Goal: Task Accomplishment & Management: Manage account settings

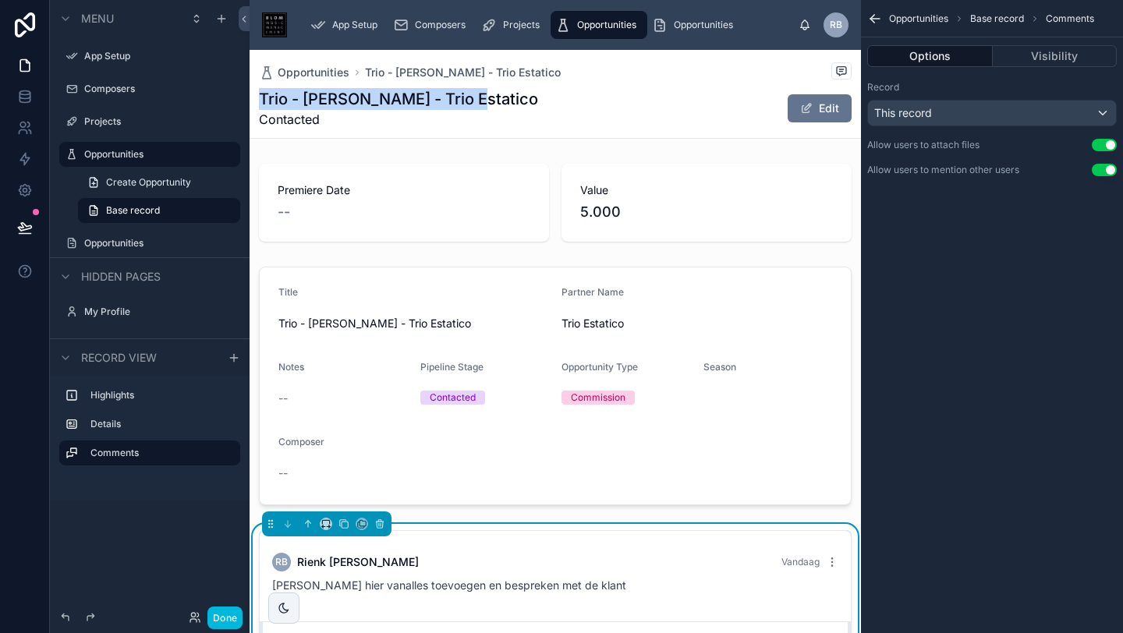
drag, startPoint x: 485, startPoint y: 95, endPoint x: 256, endPoint y: 94, distance: 228.4
click at [256, 95] on div "Opportunities Trio - [PERSON_NAME] - Trio Estatico Trio - [PERSON_NAME] - Trio …" at bounding box center [554, 94] width 611 height 89
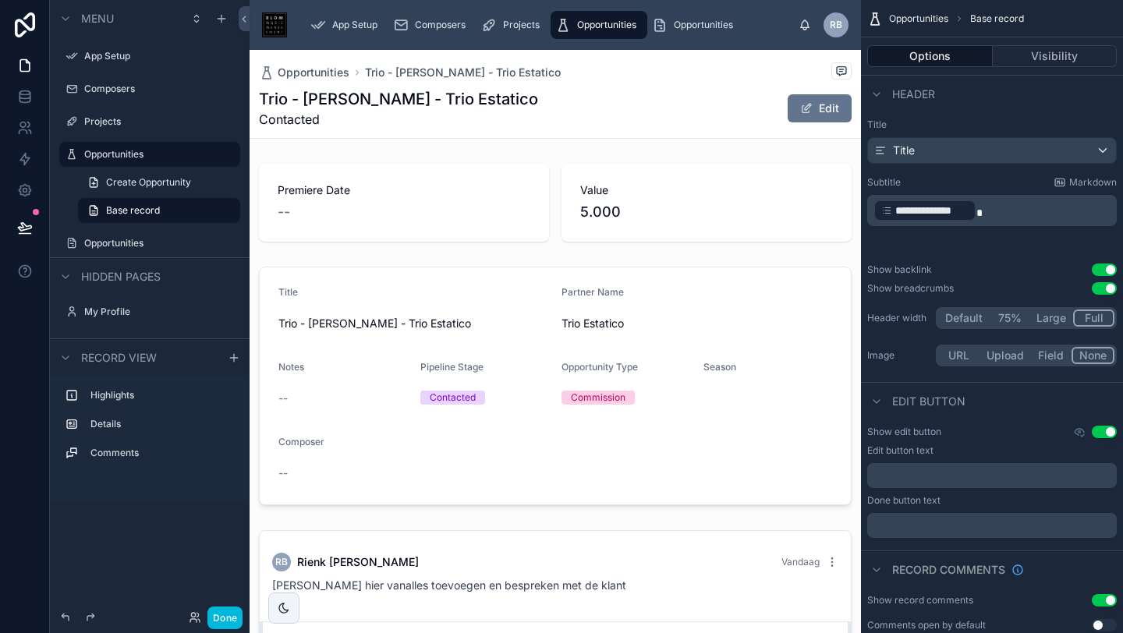
click at [268, 116] on span "Contacted" at bounding box center [398, 119] width 279 height 19
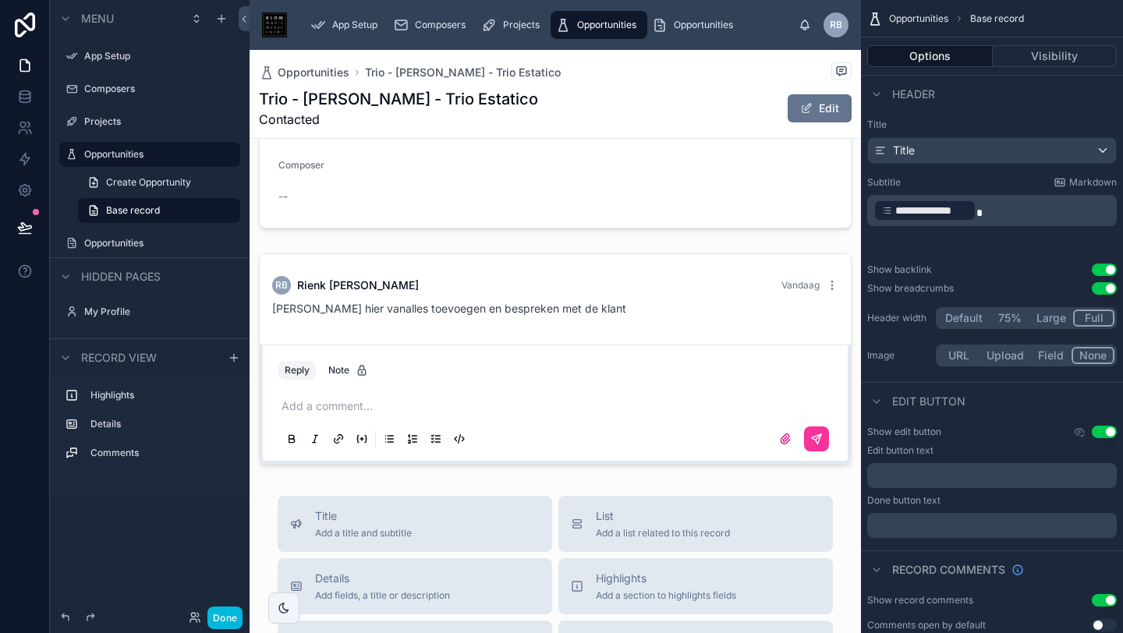
scroll to position [391, 0]
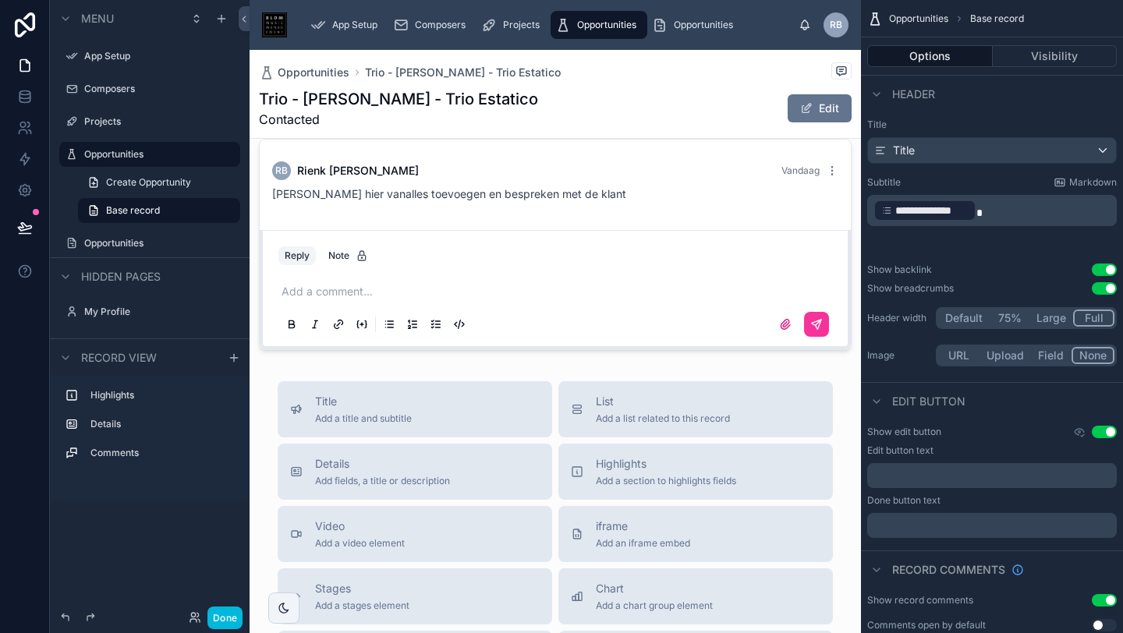
click at [354, 271] on div at bounding box center [554, 245] width 611 height 224
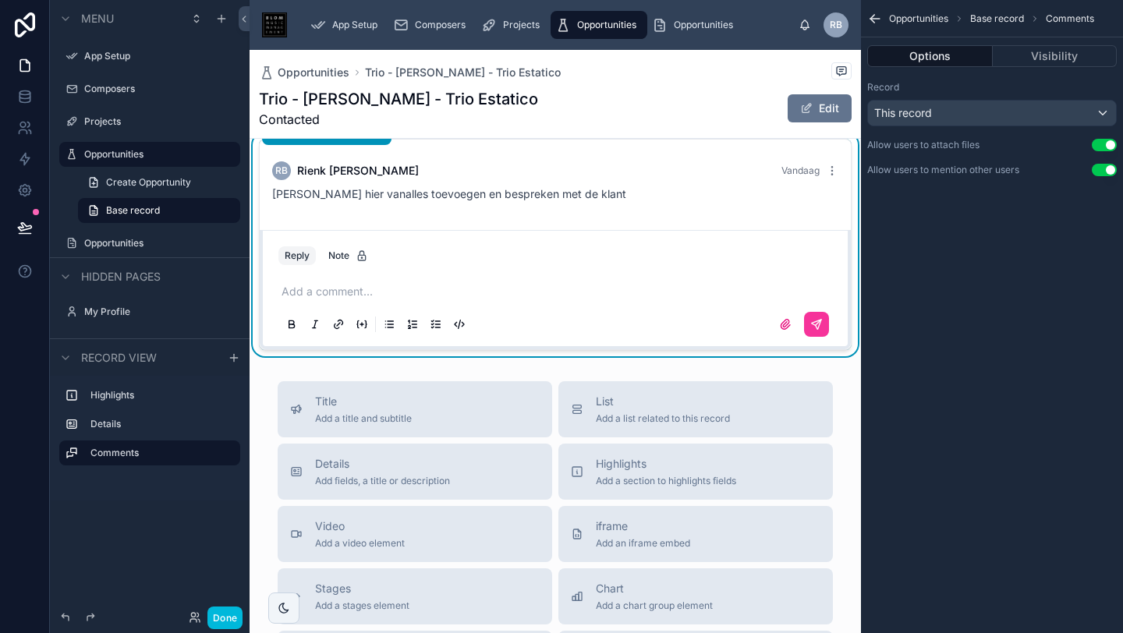
click at [354, 284] on p at bounding box center [558, 292] width 554 height 16
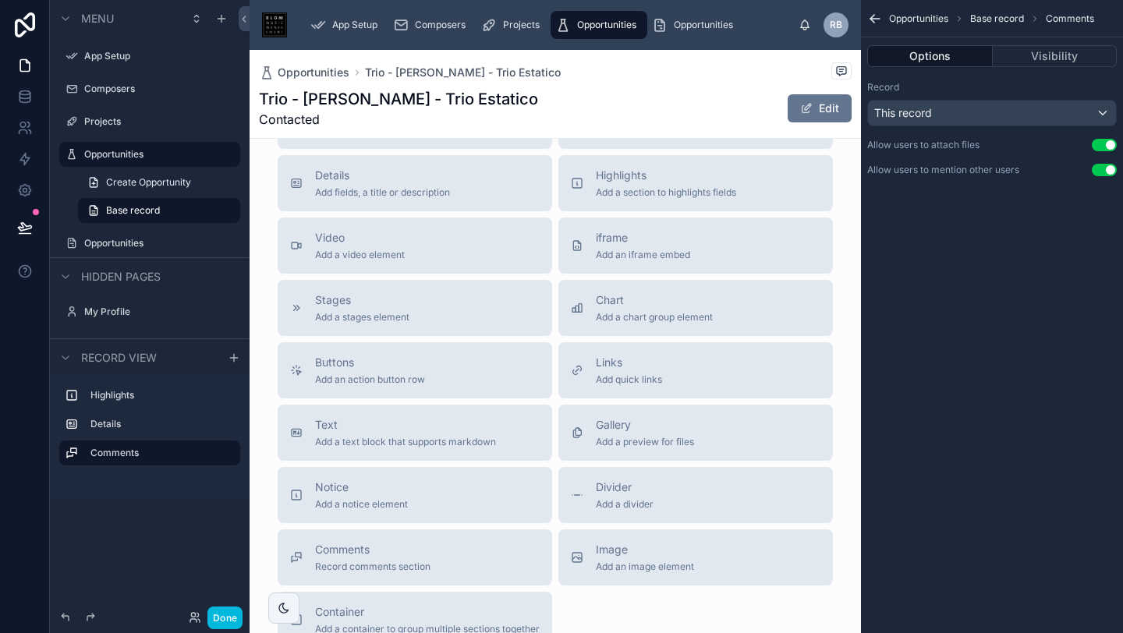
scroll to position [653, 0]
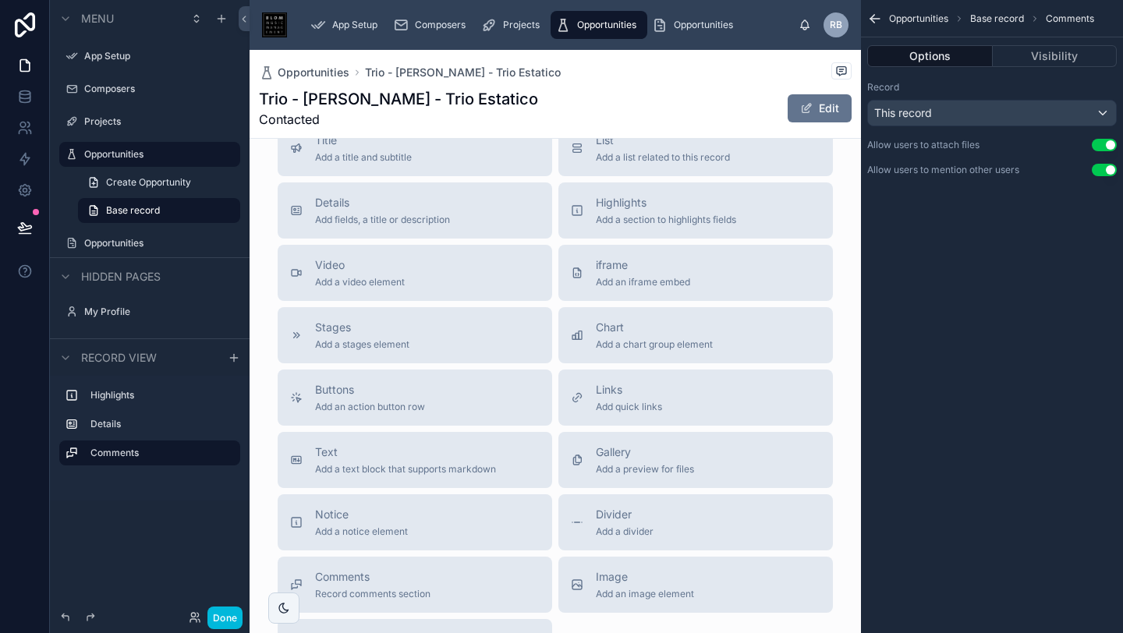
click at [378, 320] on div "Stages Add a stages element" at bounding box center [362, 335] width 94 height 31
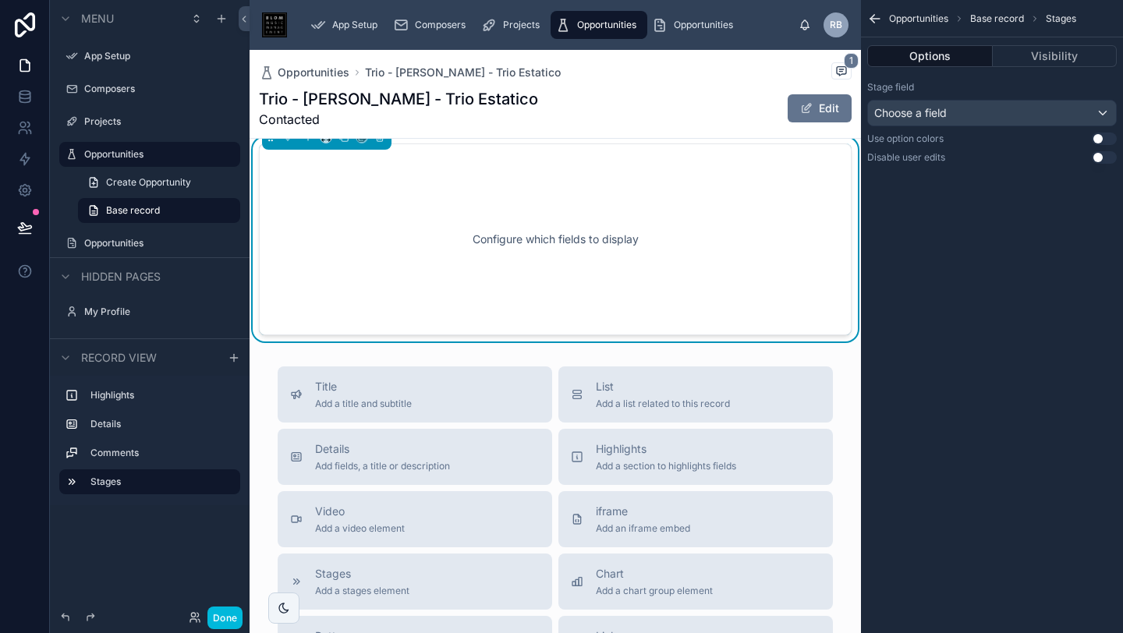
scroll to position [503, 0]
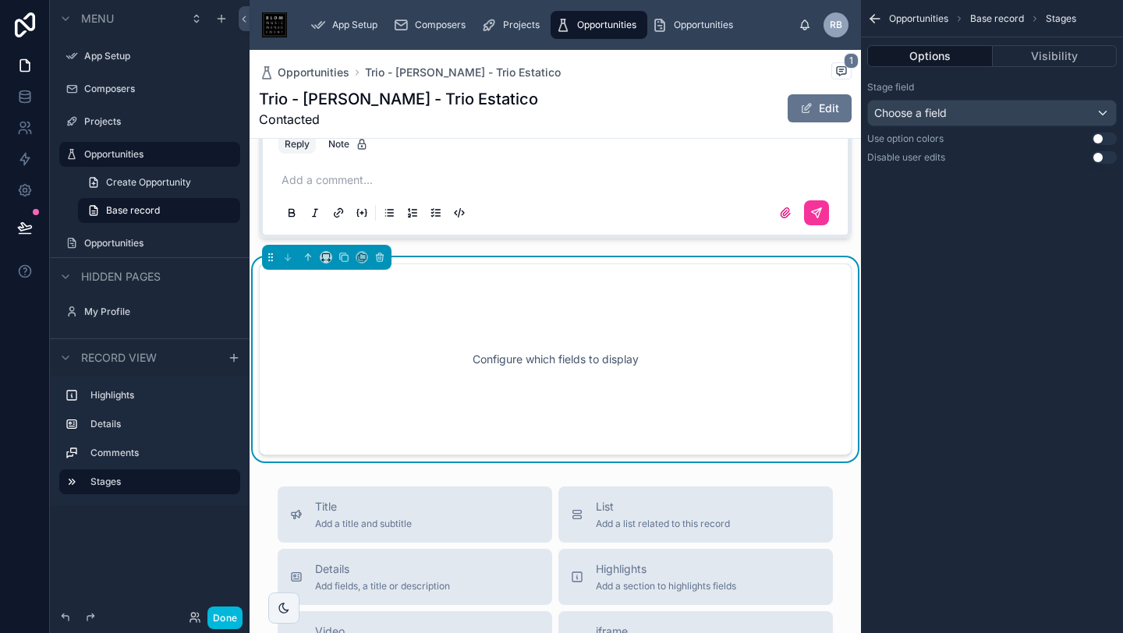
click at [541, 346] on div "Configure which fields to display" at bounding box center [555, 359] width 541 height 140
click at [1007, 116] on div "Choose a field" at bounding box center [992, 113] width 248 height 25
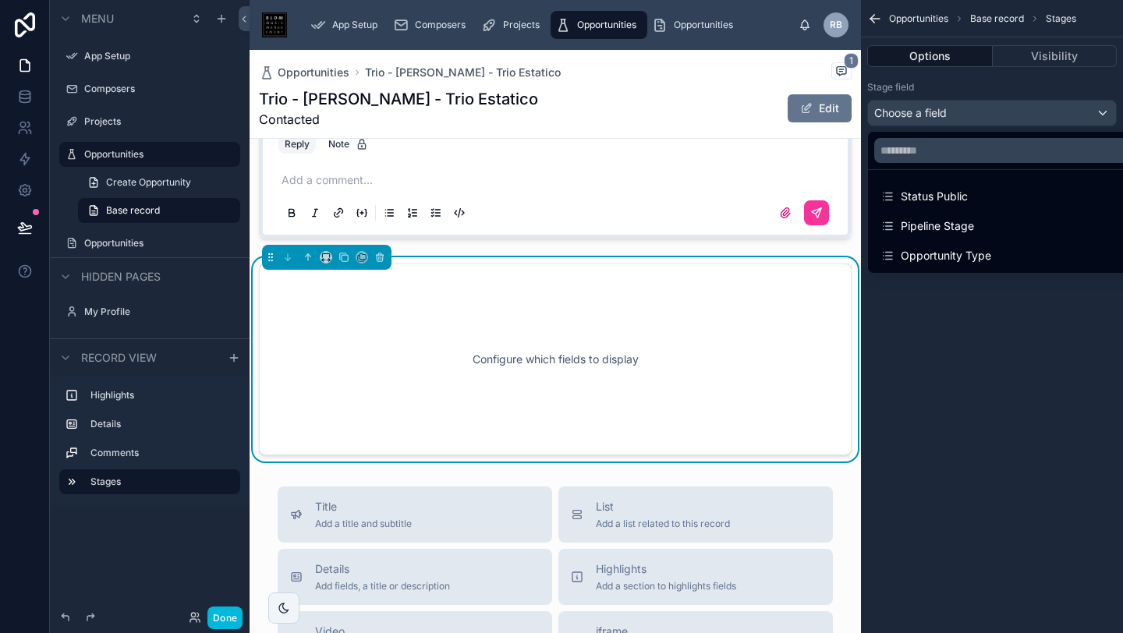
click at [946, 224] on div "Pipeline Stage" at bounding box center [927, 226] width 94 height 19
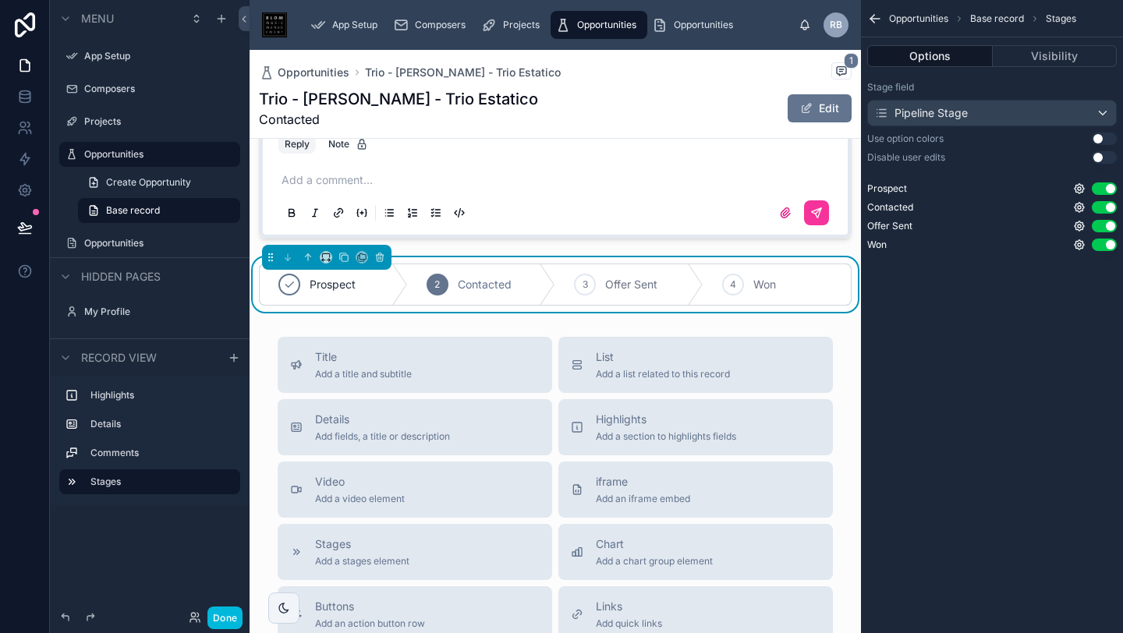
scroll to position [291, 0]
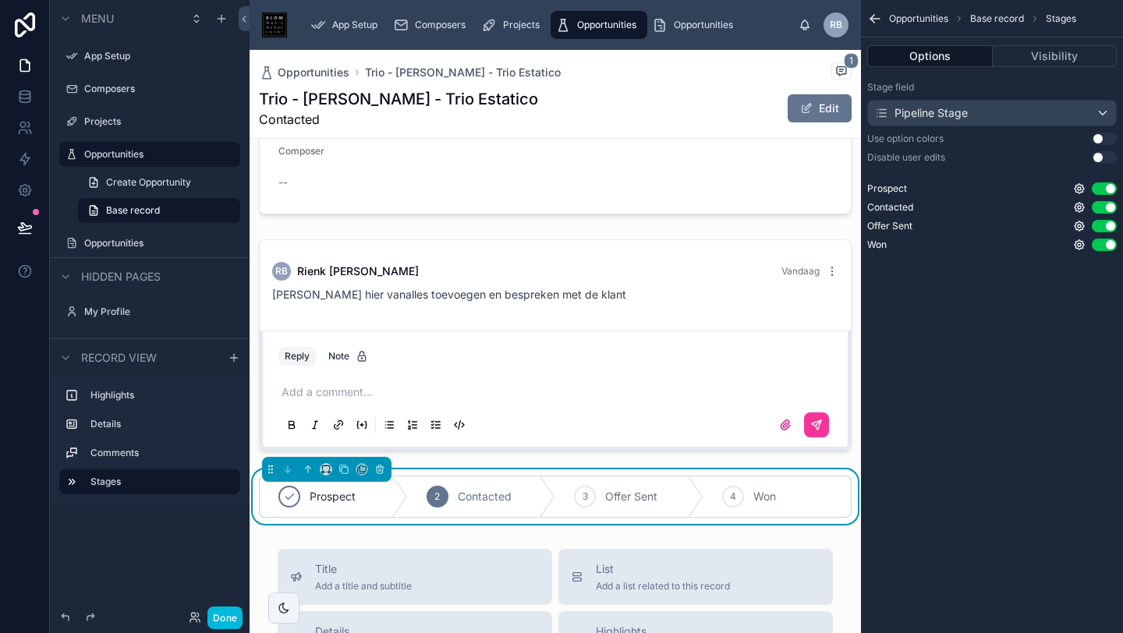
click at [392, 479] on icon at bounding box center [400, 496] width 16 height 41
click at [438, 486] on div "2" at bounding box center [437, 497] width 22 height 22
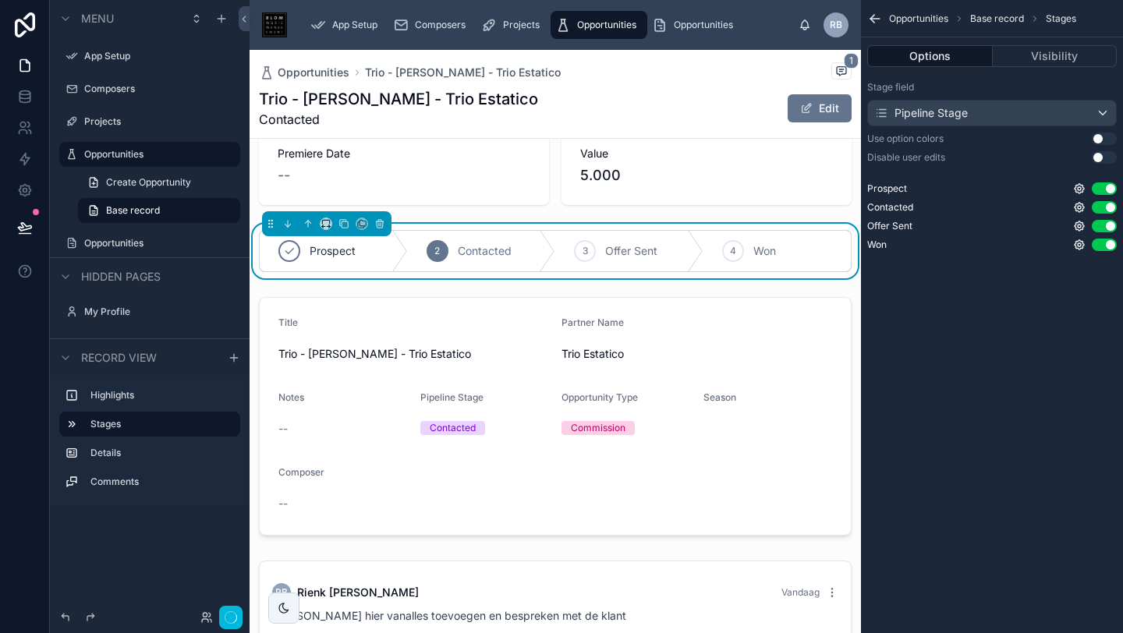
scroll to position [0, 0]
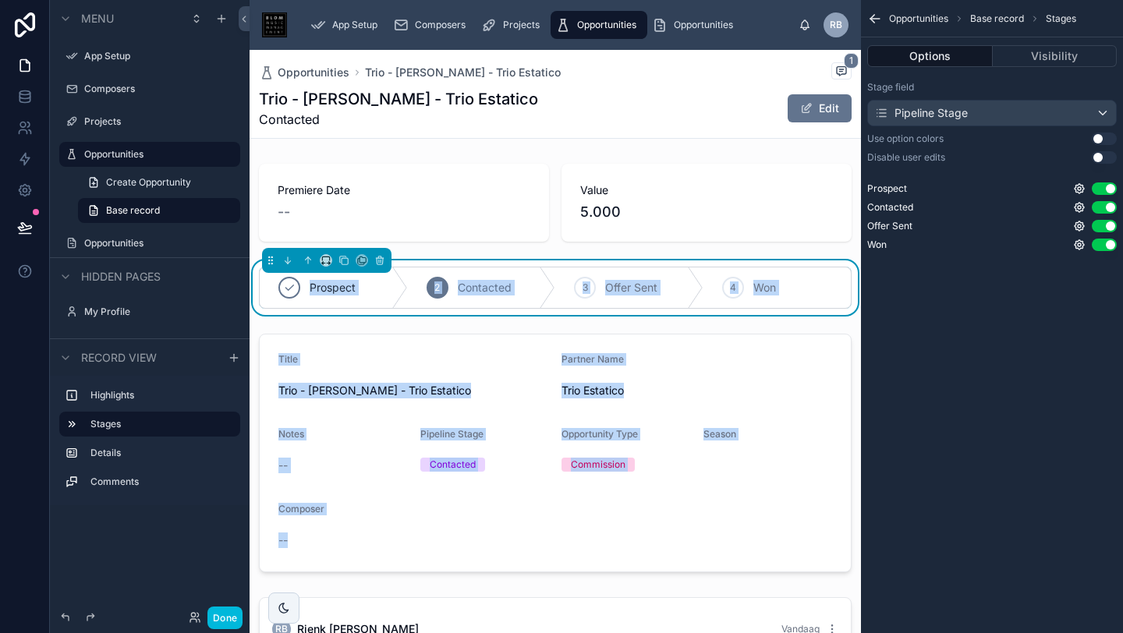
drag, startPoint x: 291, startPoint y: 285, endPoint x: 328, endPoint y: 332, distance: 59.9
click at [328, 332] on div "Premiere Date -- Value 5.000 Prospect 2 Contacted 3 Offer Sent 4 Won Title Trio…" at bounding box center [554, 485] width 611 height 657
click at [433, 313] on div "Premiere Date -- Value 5.000 Prospect 2 Contacted 3 Offer Sent 4 Won Title Trio…" at bounding box center [554, 485] width 611 height 657
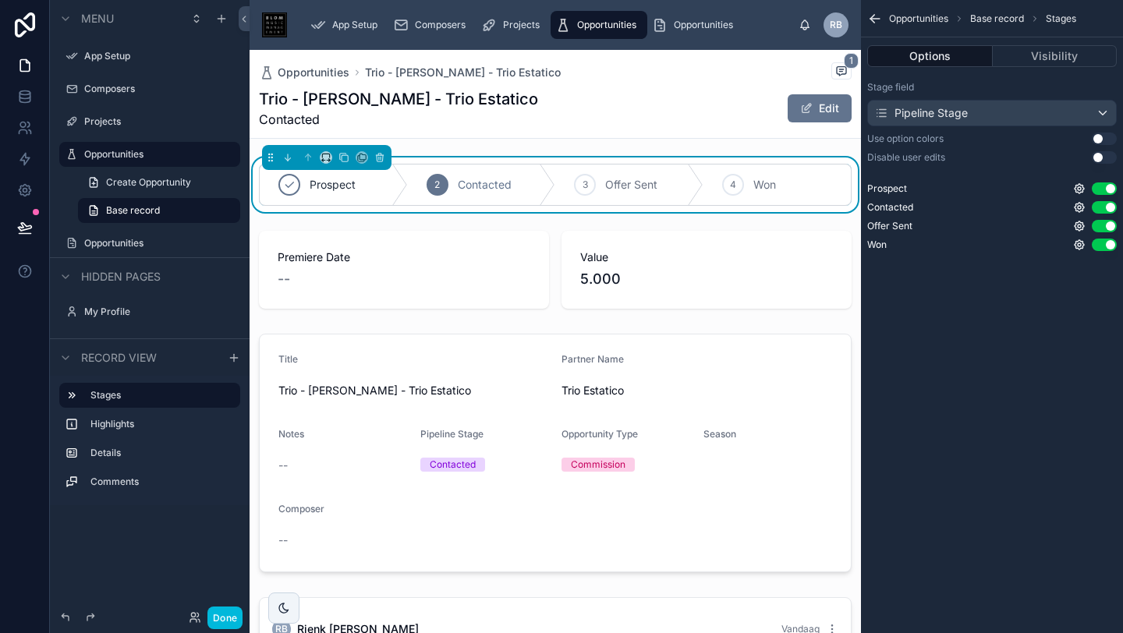
click at [666, 102] on div "Trio - [PERSON_NAME] - Trio Estatico Contacted Edit" at bounding box center [555, 108] width 593 height 41
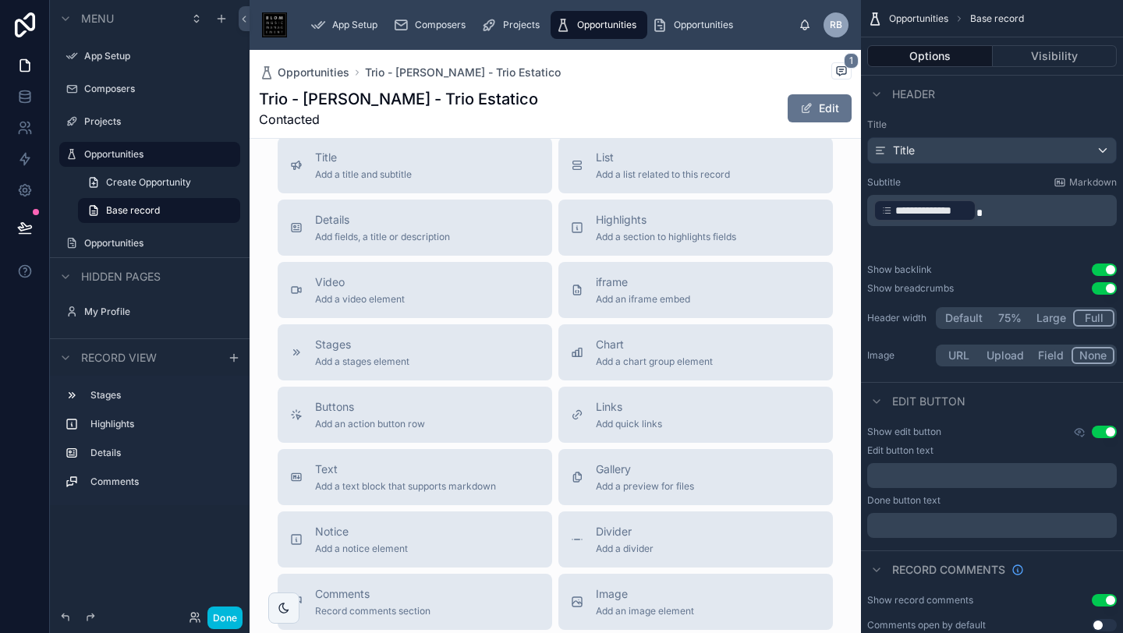
scroll to position [663, 0]
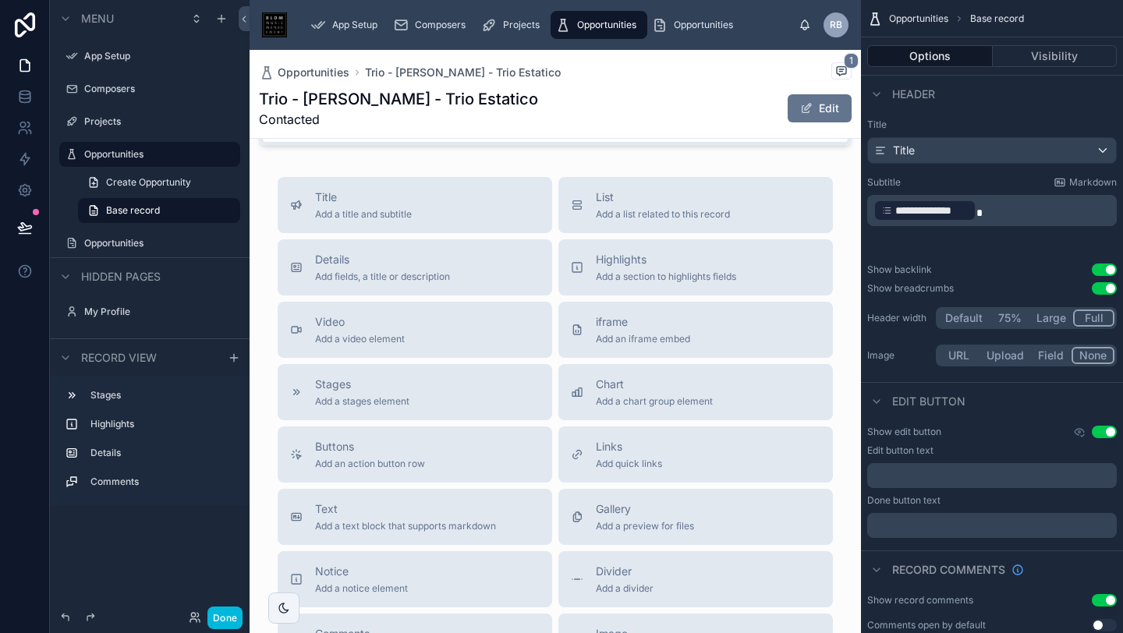
click at [444, 327] on button "Video Add a video element" at bounding box center [415, 330] width 274 height 56
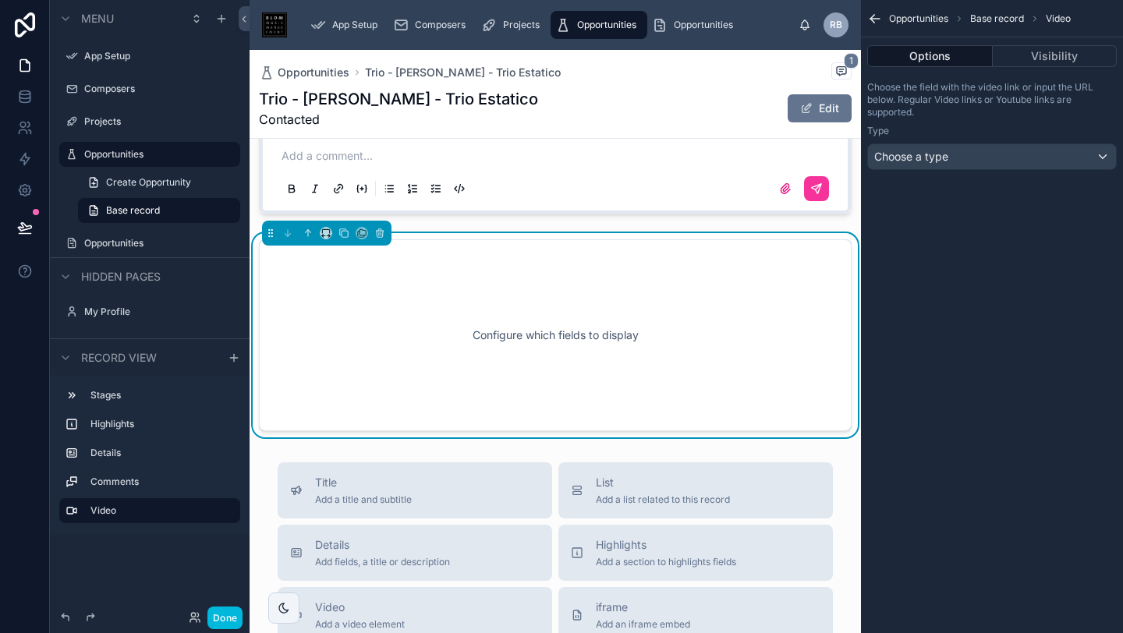
scroll to position [570, 0]
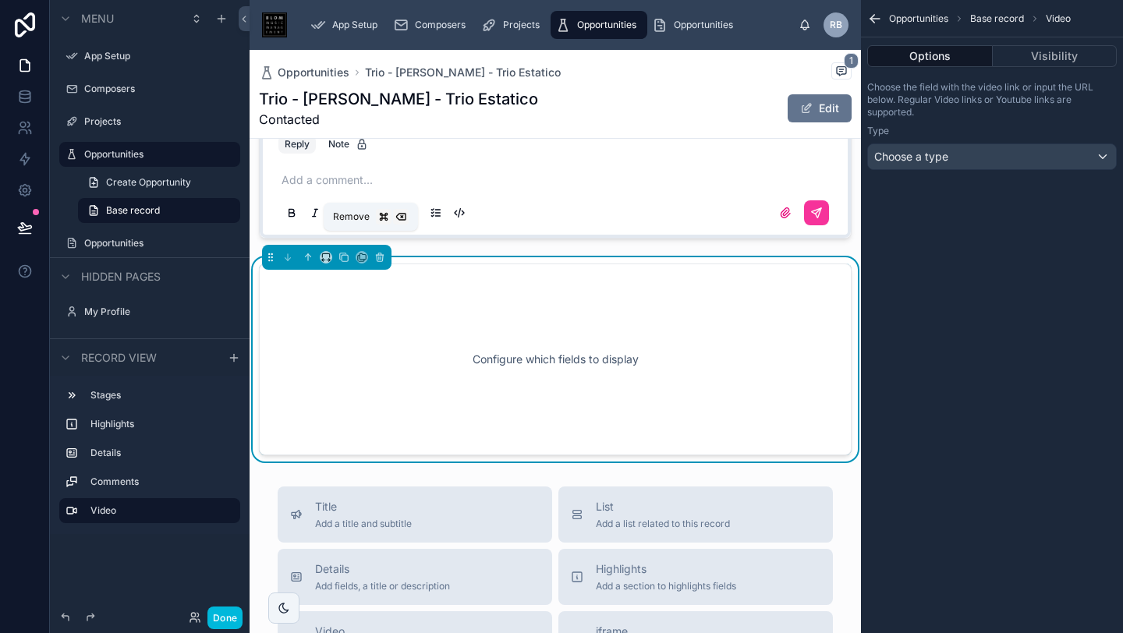
click at [374, 252] on icon at bounding box center [379, 257] width 11 height 11
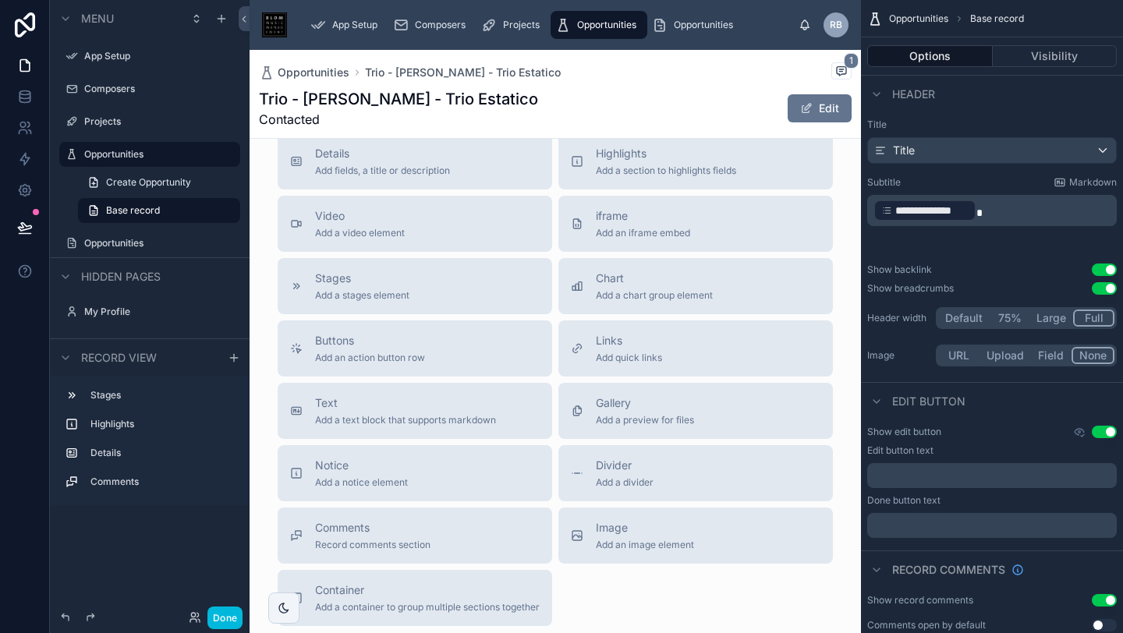
scroll to position [765, 0]
click at [620, 358] on button "Links Add quick links" at bounding box center [695, 352] width 274 height 56
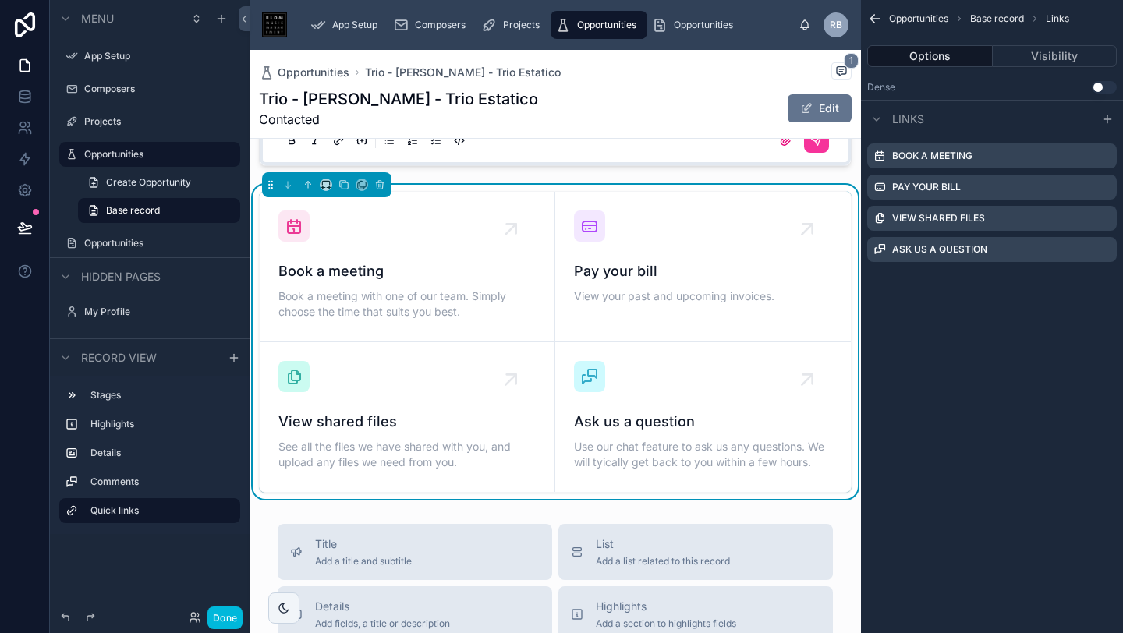
scroll to position [620, 0]
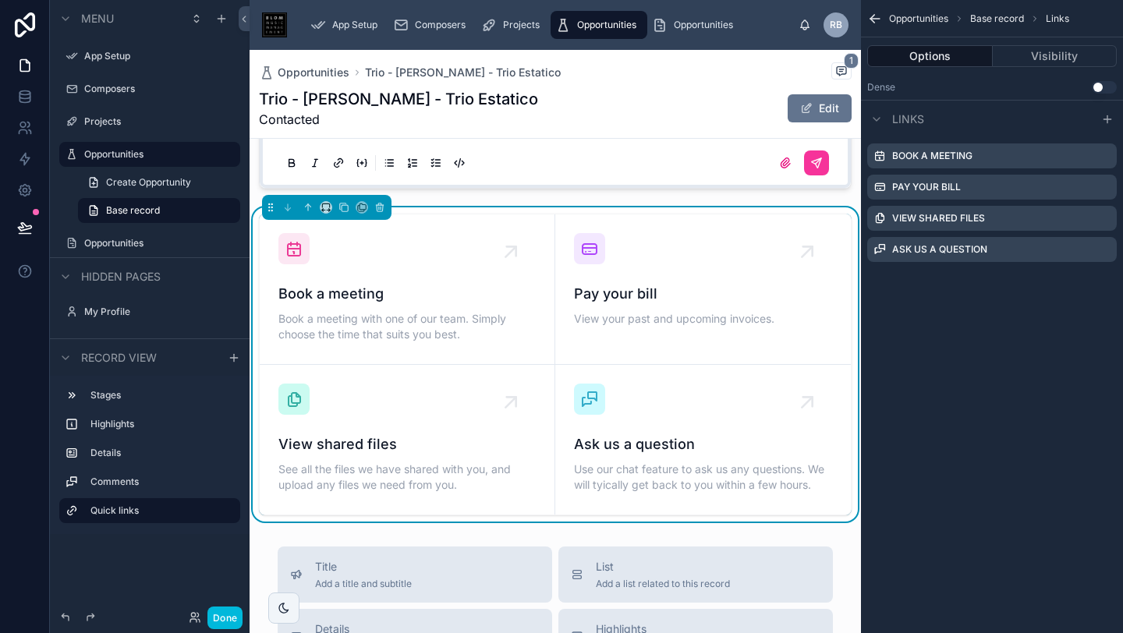
click at [426, 283] on span "Book a meeting" at bounding box center [406, 294] width 257 height 22
click at [1031, 154] on div "Book a meeting" at bounding box center [991, 155] width 249 height 25
click at [996, 154] on div "Book a meeting" at bounding box center [991, 155] width 249 height 25
click at [932, 150] on label "Book a meeting" at bounding box center [932, 156] width 80 height 12
click at [932, 151] on label "Book a meeting" at bounding box center [932, 156] width 80 height 12
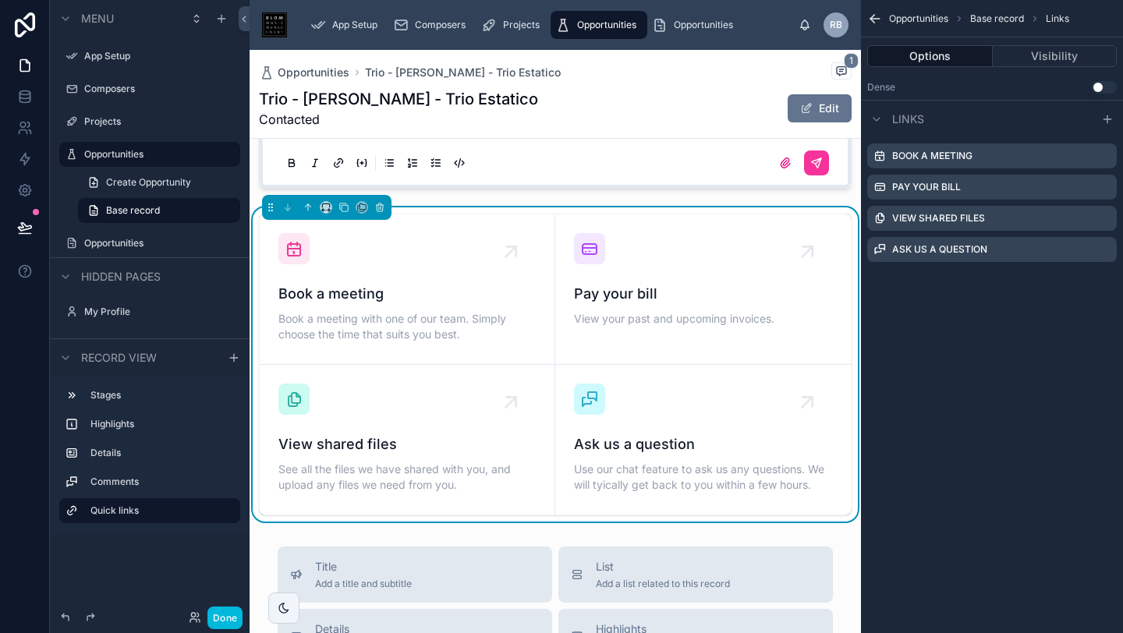
click at [932, 151] on label "Book a meeting" at bounding box center [932, 156] width 80 height 12
click at [1014, 162] on div "Book a meeting" at bounding box center [991, 155] width 249 height 25
click at [1036, 164] on div "Book a meeting" at bounding box center [991, 155] width 249 height 25
click at [1037, 164] on div "Book a meeting" at bounding box center [991, 155] width 249 height 25
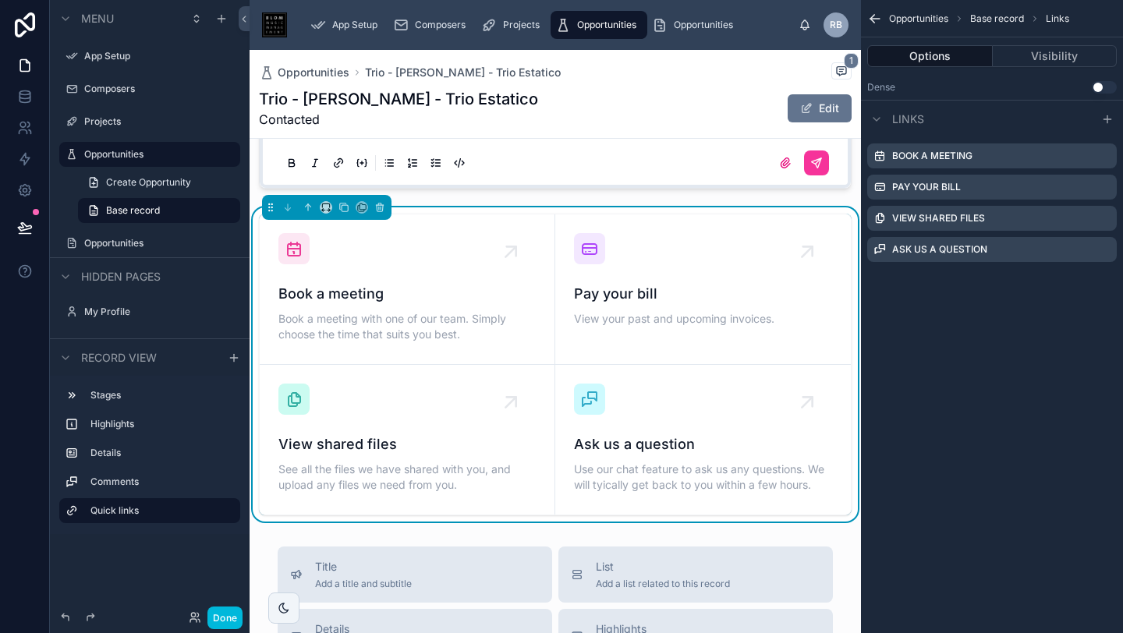
click at [377, 287] on div "Book a meeting Book a meeting with one of our team. Simply choose the time that…" at bounding box center [406, 314] width 257 height 62
click at [968, 162] on div "Book a meeting" at bounding box center [991, 155] width 249 height 25
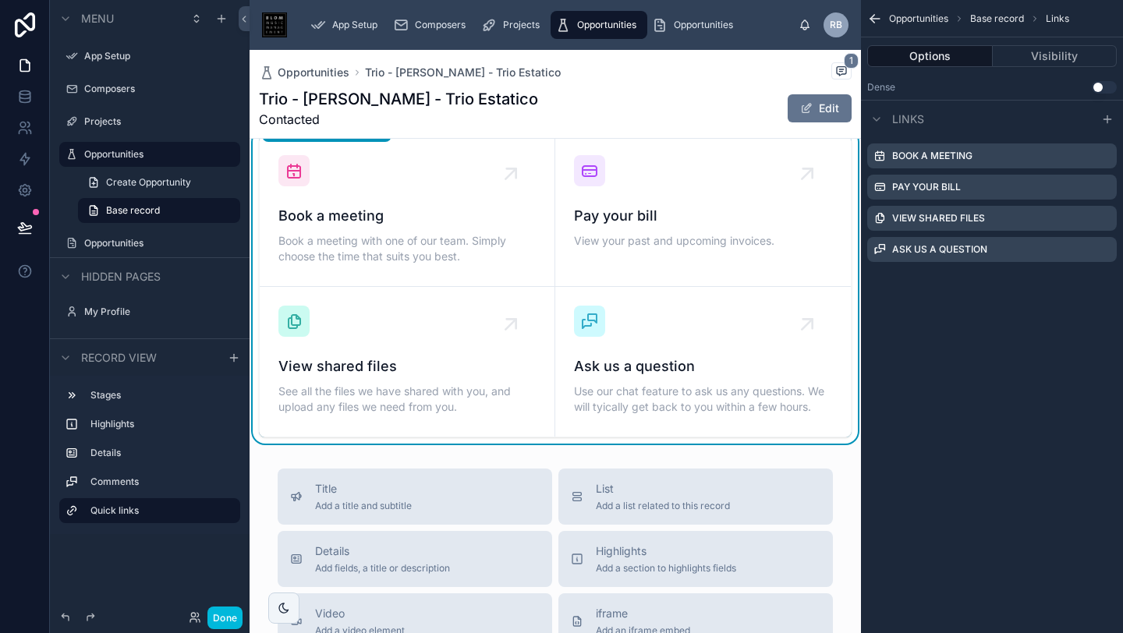
scroll to position [716, 0]
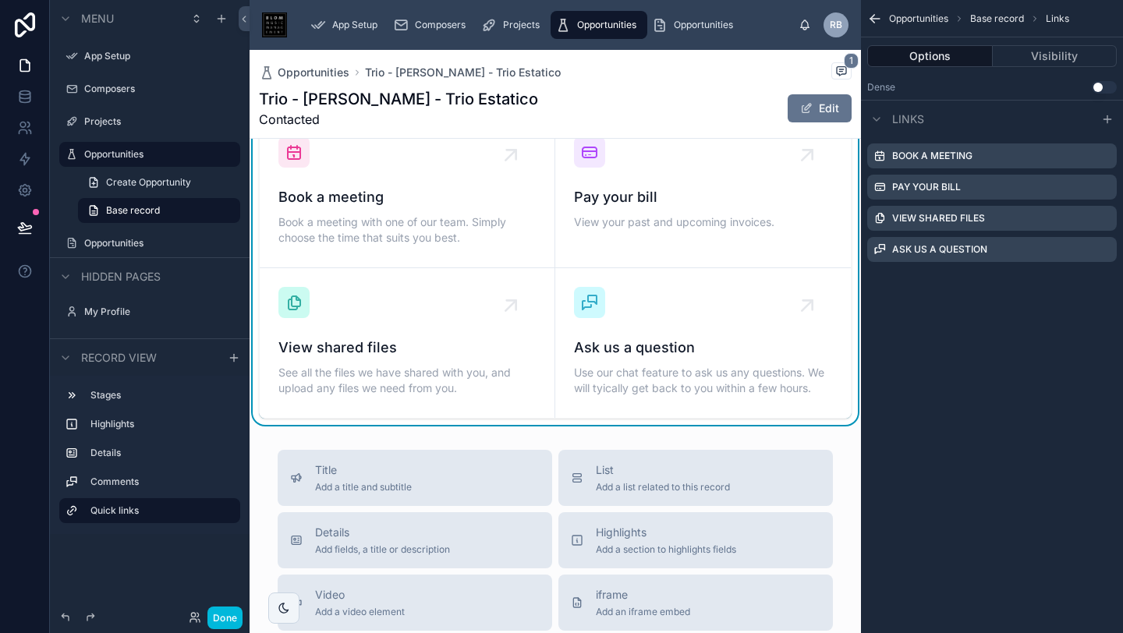
click at [380, 337] on span "View shared files" at bounding box center [406, 348] width 257 height 22
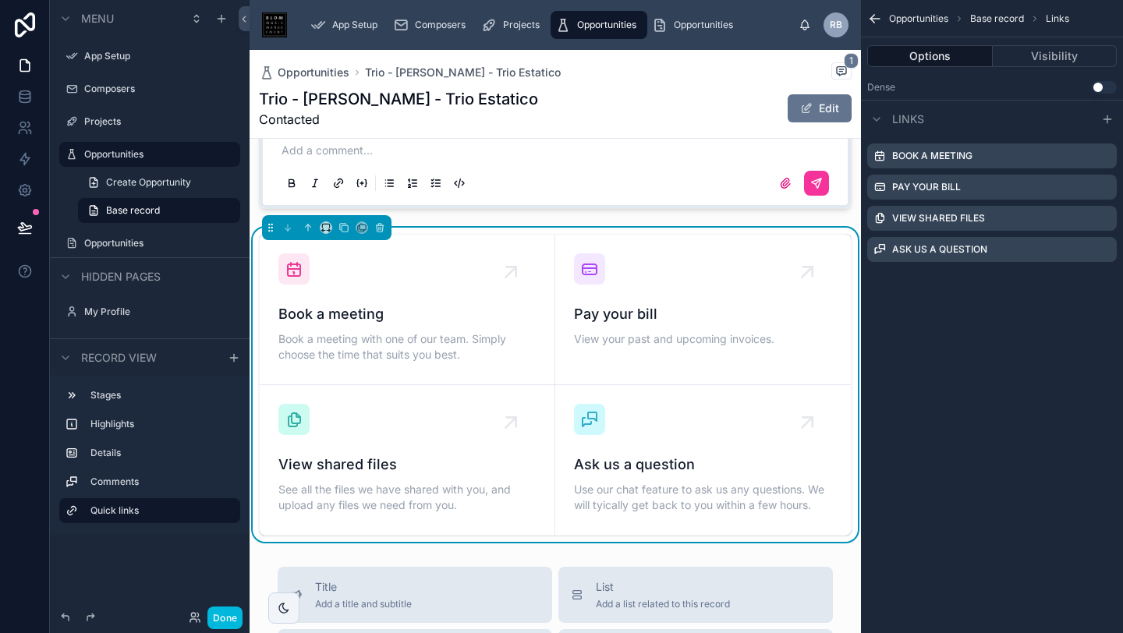
scroll to position [518, 0]
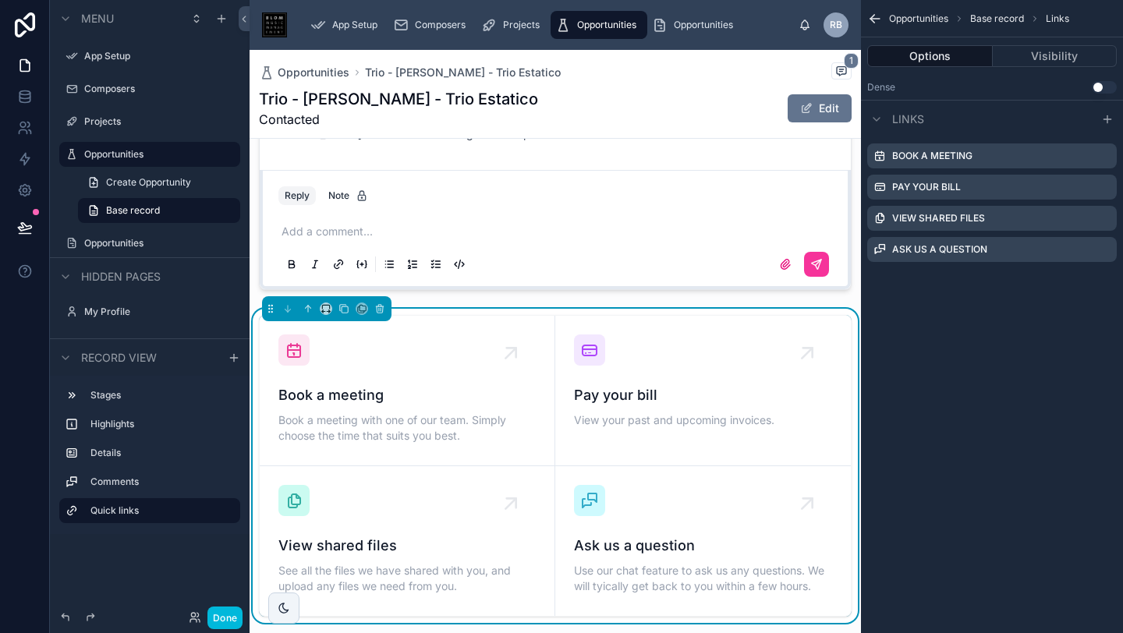
click at [670, 349] on div "Pay your bill View your past and upcoming invoices." at bounding box center [703, 382] width 258 height 97
click at [812, 348] on icon at bounding box center [807, 352] width 9 height 9
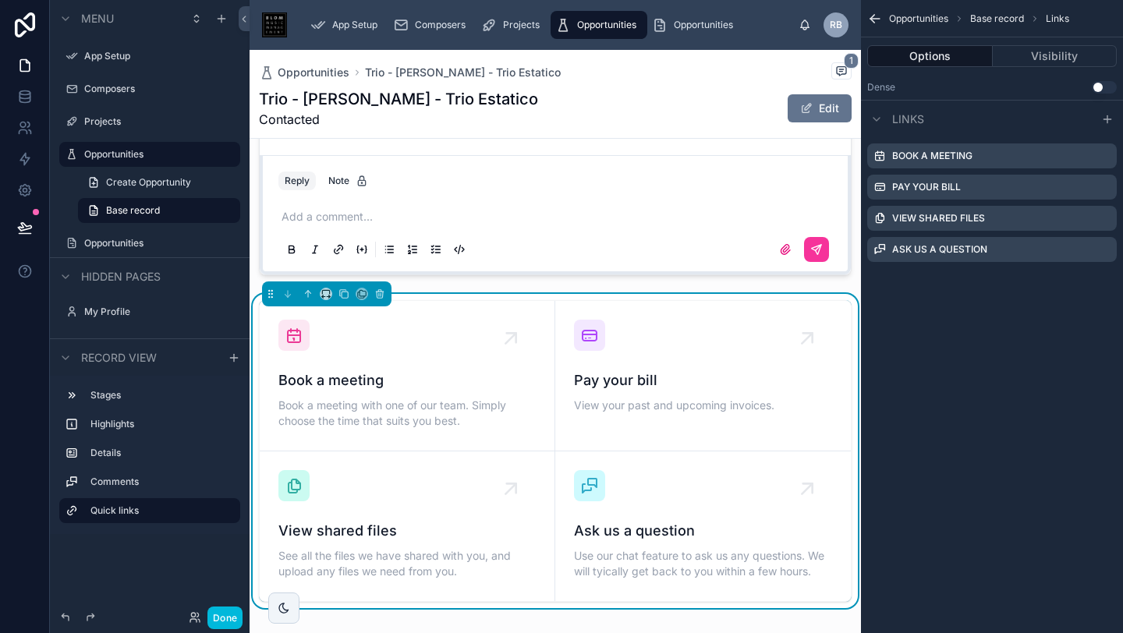
click at [708, 348] on div "Pay your bill View your past and upcoming invoices." at bounding box center [703, 368] width 258 height 97
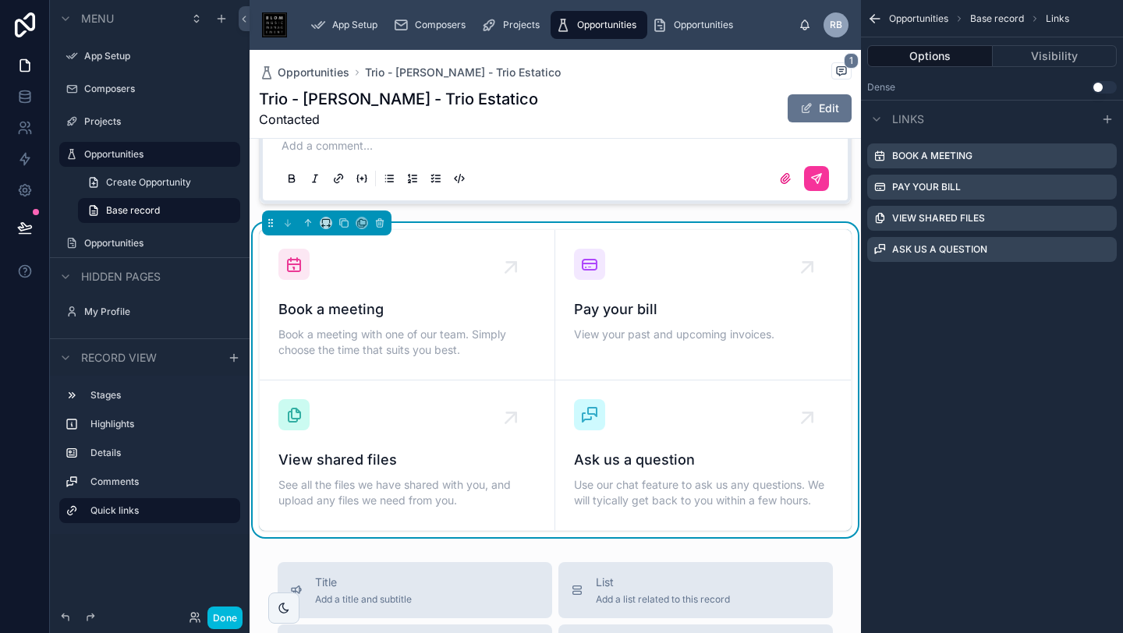
scroll to position [596, 0]
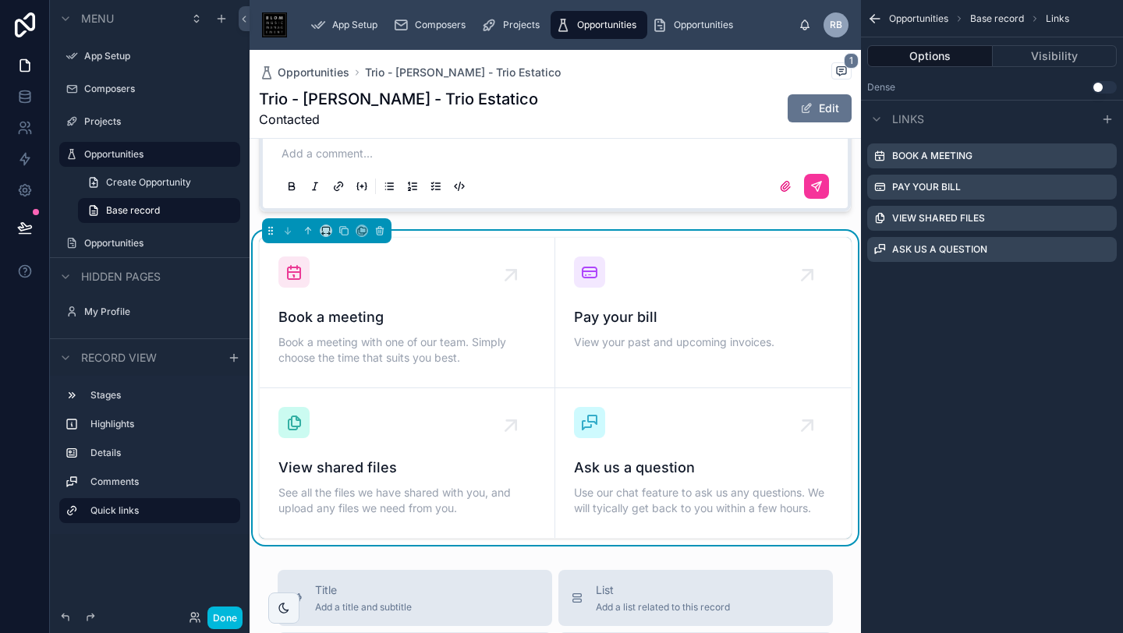
click at [350, 306] on span "Book a meeting" at bounding box center [406, 317] width 257 height 22
click at [1008, 154] on div "Book a meeting" at bounding box center [991, 155] width 249 height 25
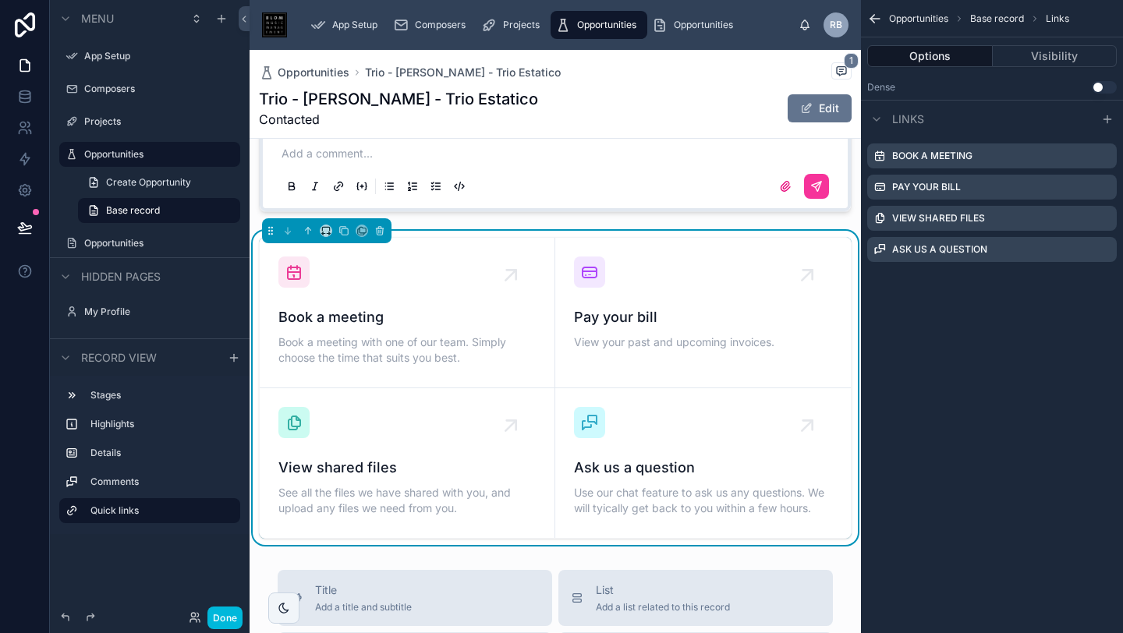
click at [1008, 154] on div "Book a meeting" at bounding box center [991, 155] width 249 height 25
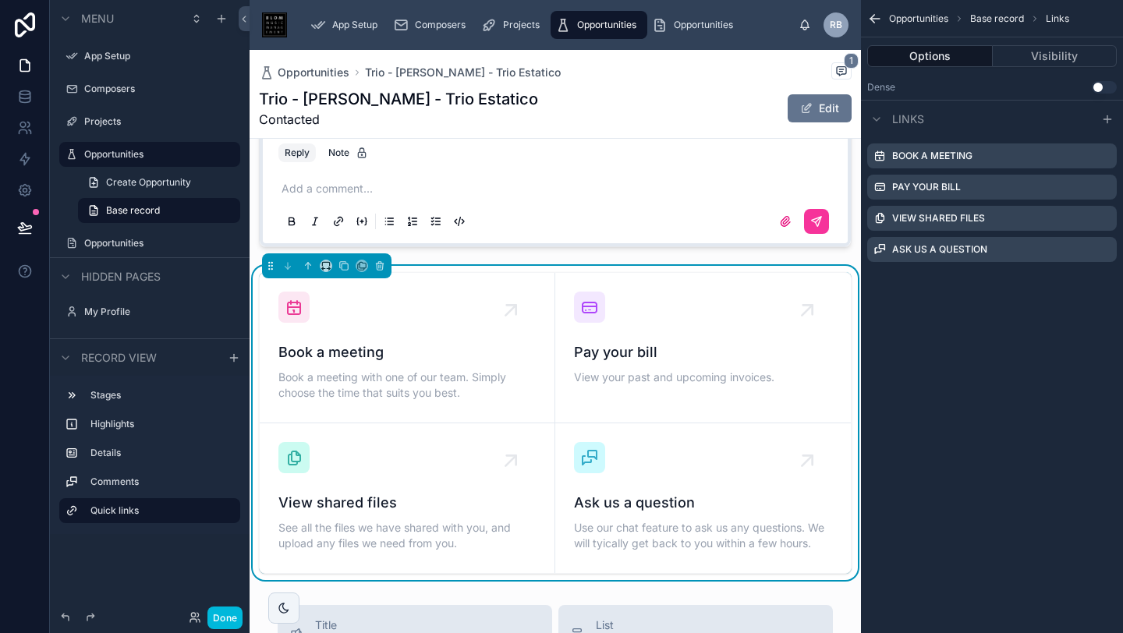
scroll to position [585, 0]
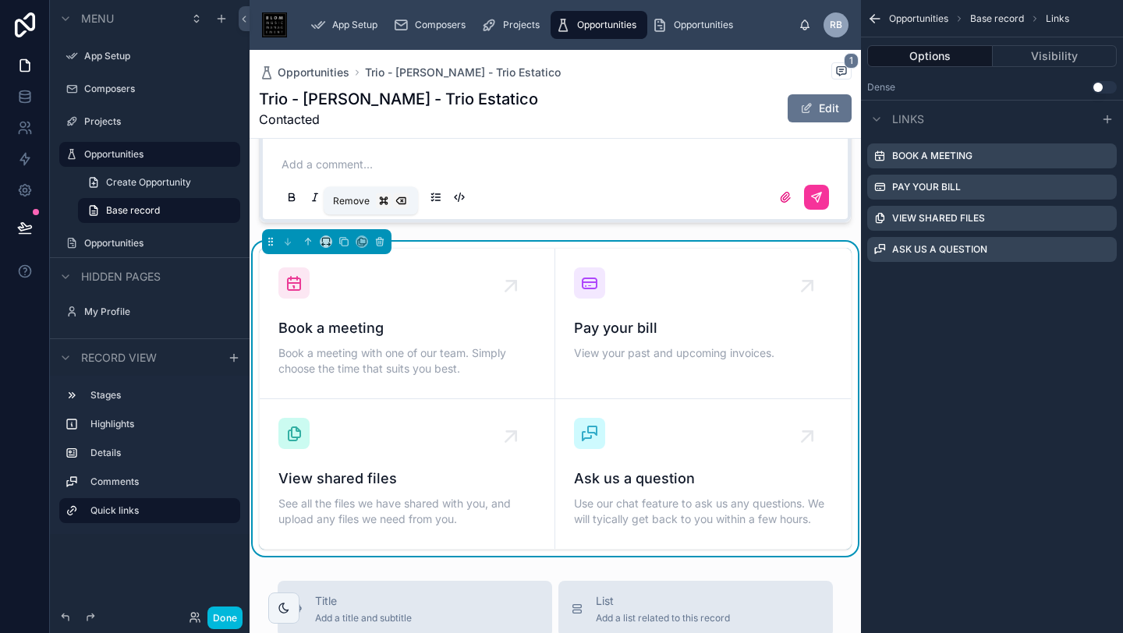
click at [374, 236] on icon at bounding box center [379, 241] width 11 height 11
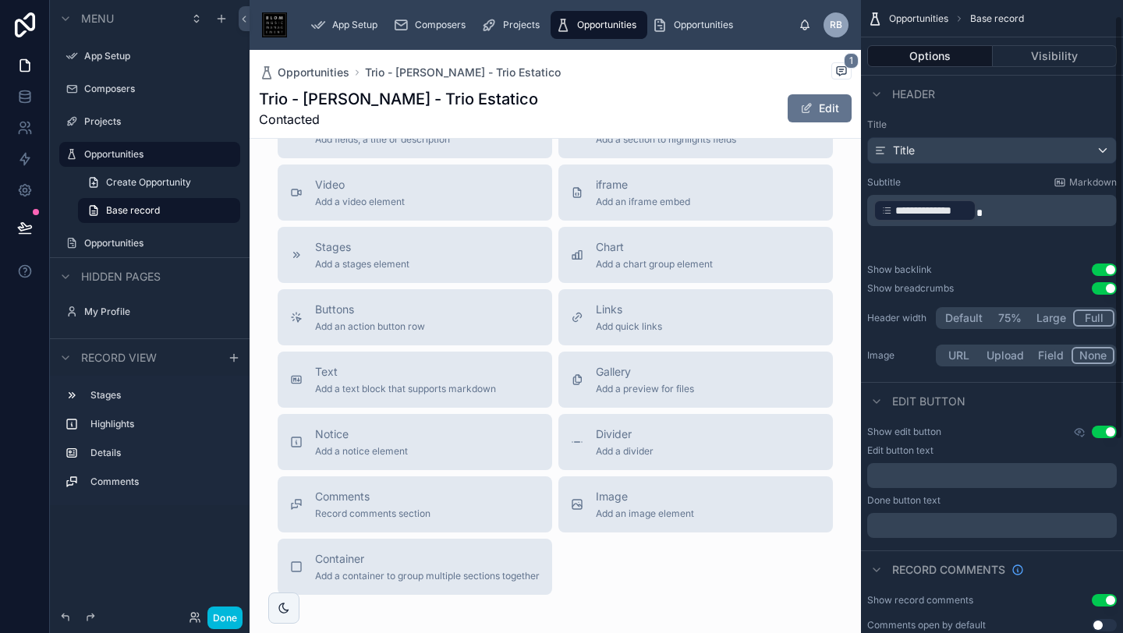
scroll to position [310, 0]
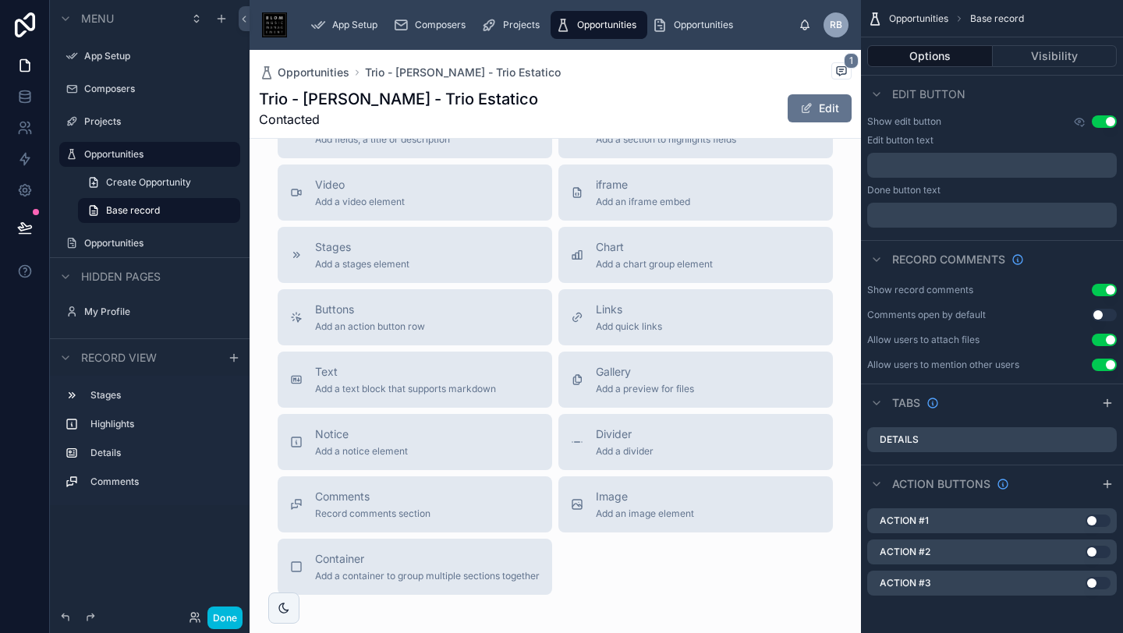
click at [1101, 524] on button "Use setting" at bounding box center [1097, 521] width 25 height 12
click at [993, 516] on div "Action #1 Use setting" at bounding box center [991, 520] width 249 height 25
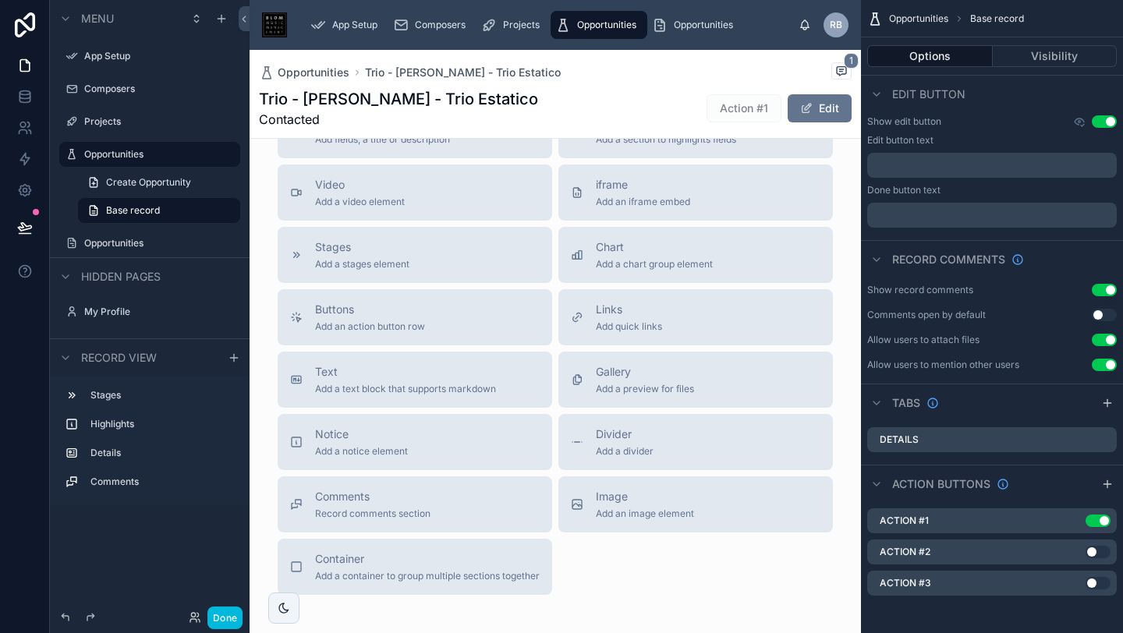
click at [993, 516] on div "Action #1 Use setting" at bounding box center [991, 520] width 249 height 25
click at [1096, 521] on button "Use setting" at bounding box center [1097, 521] width 25 height 12
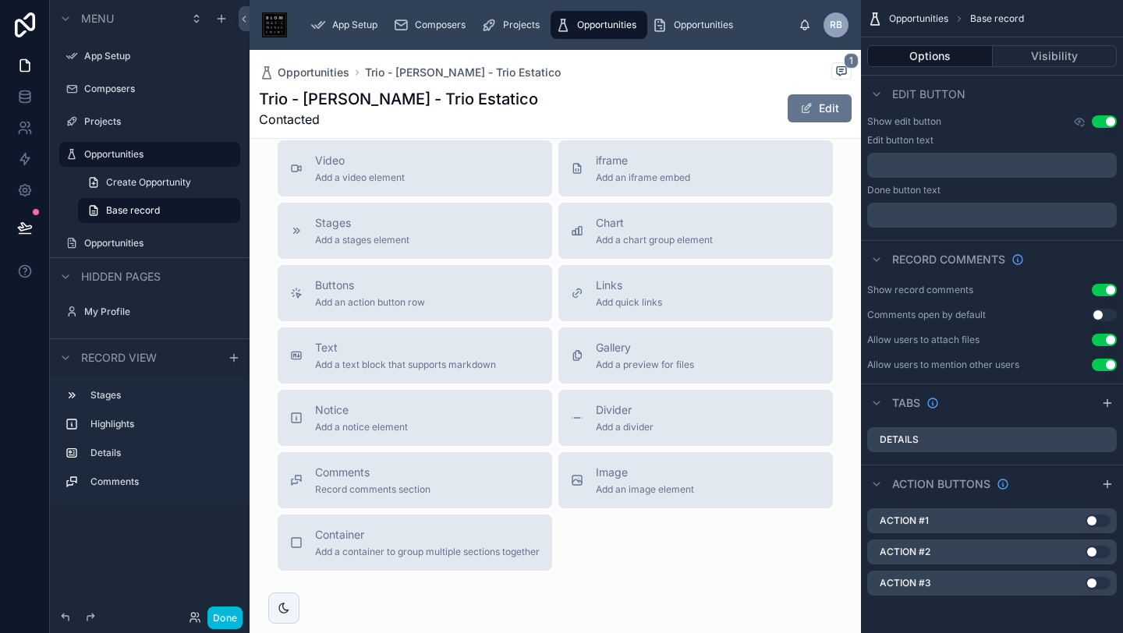
scroll to position [838, 0]
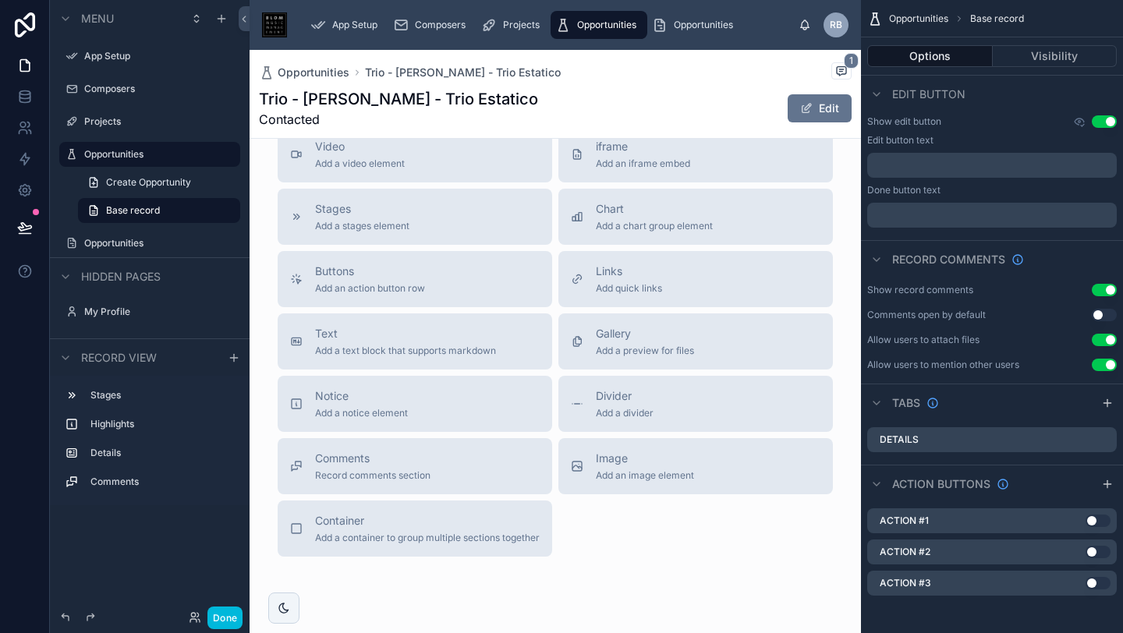
click at [384, 376] on button "Notice Add a notice element" at bounding box center [415, 404] width 274 height 56
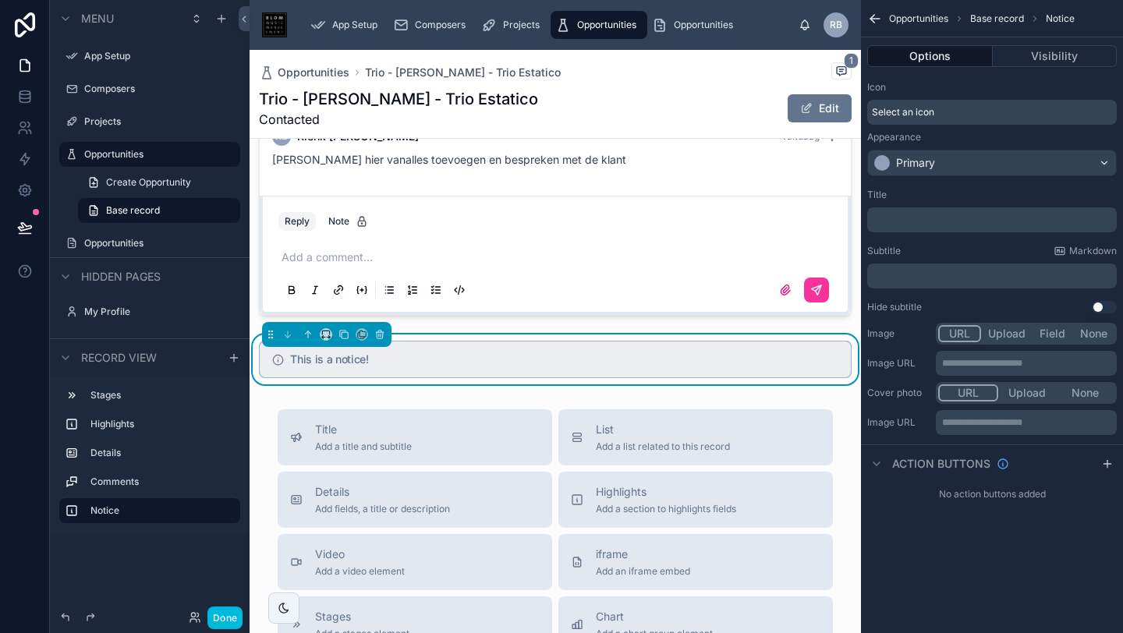
scroll to position [450, 0]
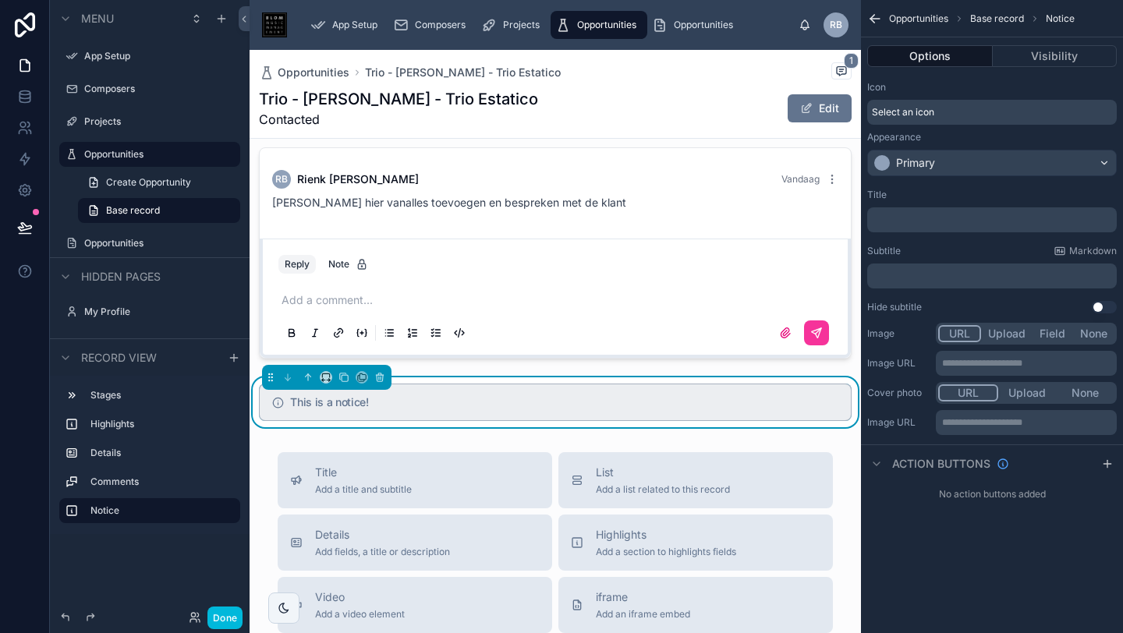
click at [310, 397] on h5 "This is a notice!" at bounding box center [564, 402] width 548 height 11
click at [959, 113] on div "Select an icon" at bounding box center [991, 112] width 249 height 25
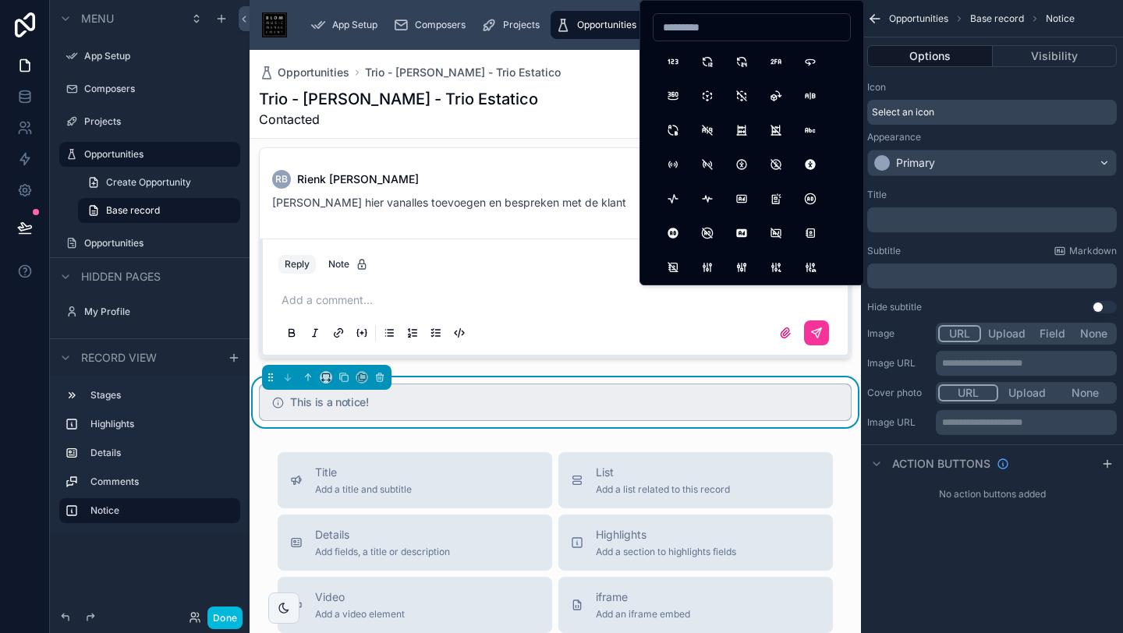
click at [960, 112] on div "Select an icon" at bounding box center [991, 112] width 249 height 25
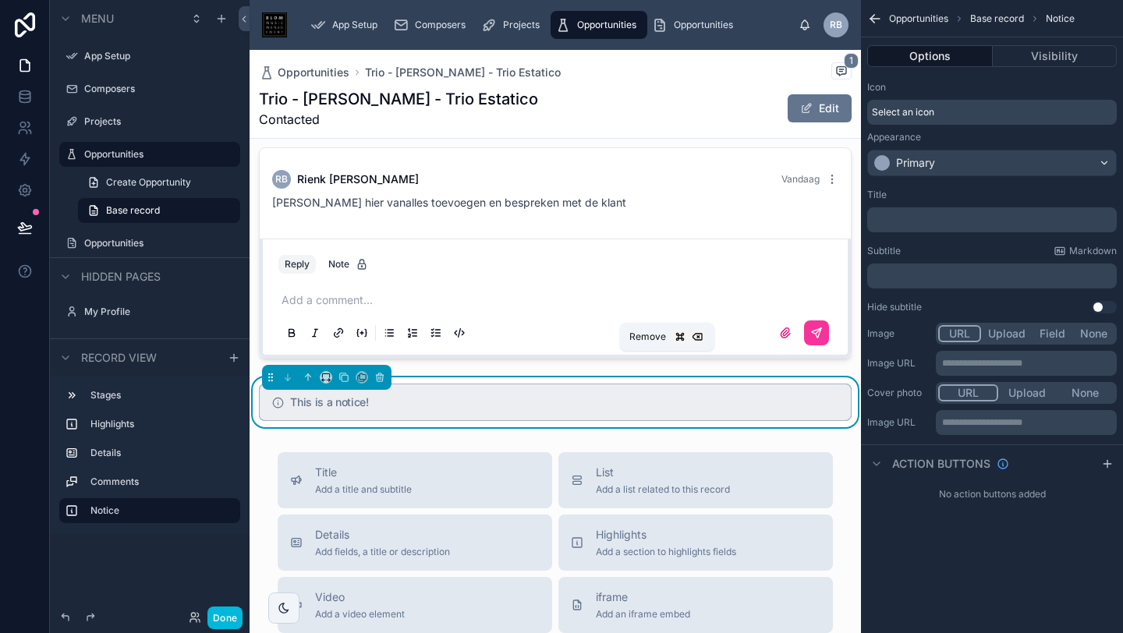
click at [377, 375] on icon at bounding box center [380, 378] width 6 height 6
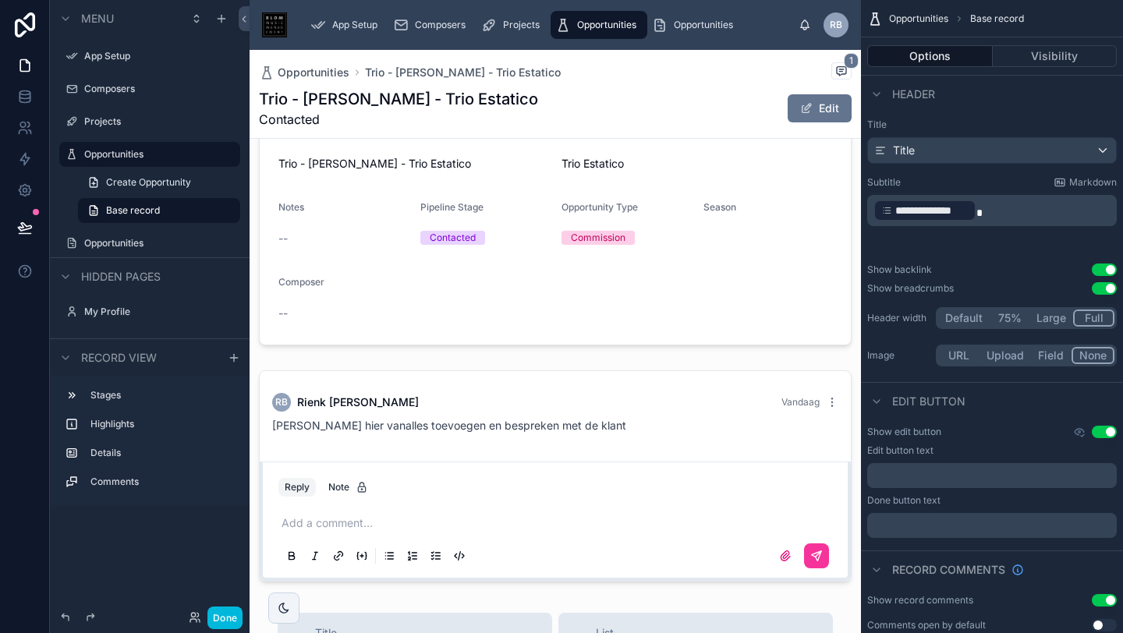
scroll to position [221, 0]
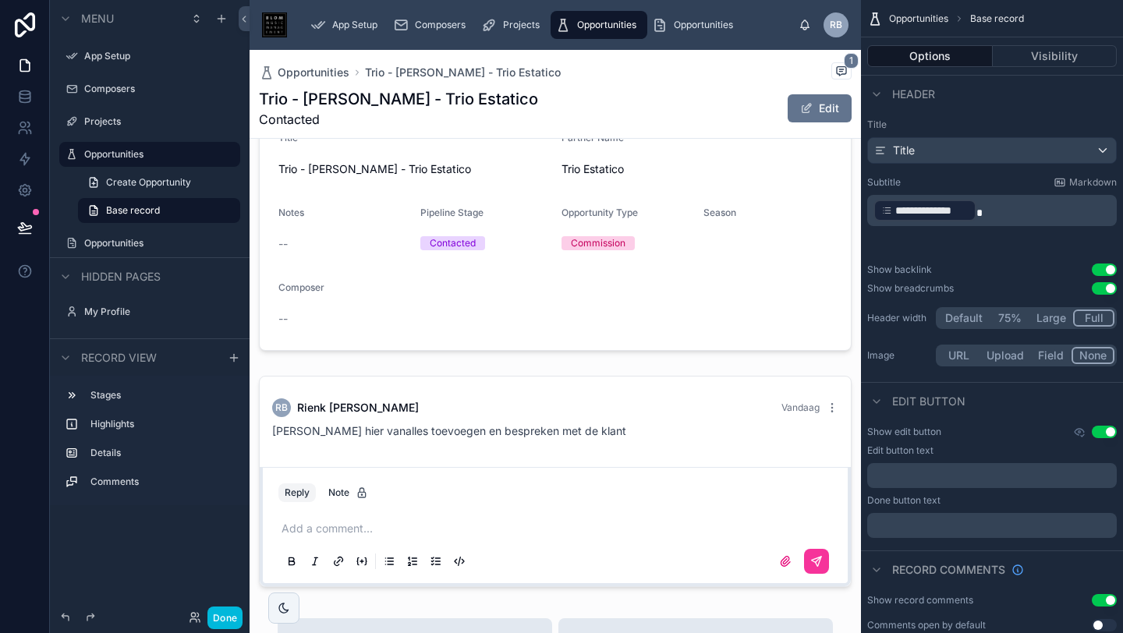
click at [358, 511] on div at bounding box center [554, 482] width 611 height 224
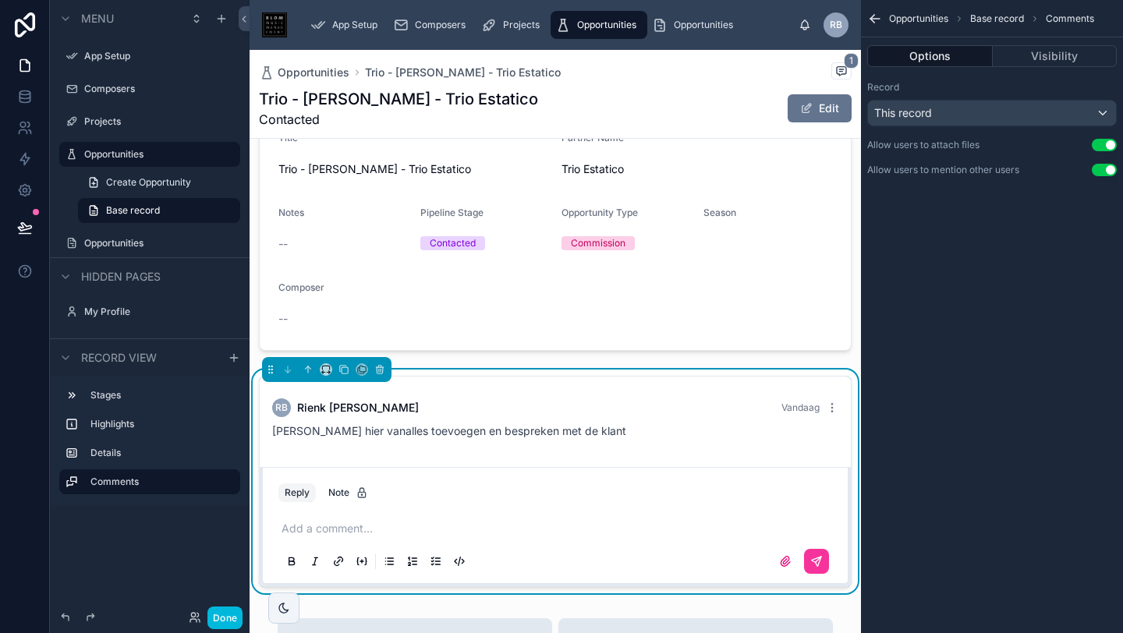
click at [358, 521] on p at bounding box center [558, 529] width 554 height 16
click at [414, 190] on div at bounding box center [554, 231] width 611 height 251
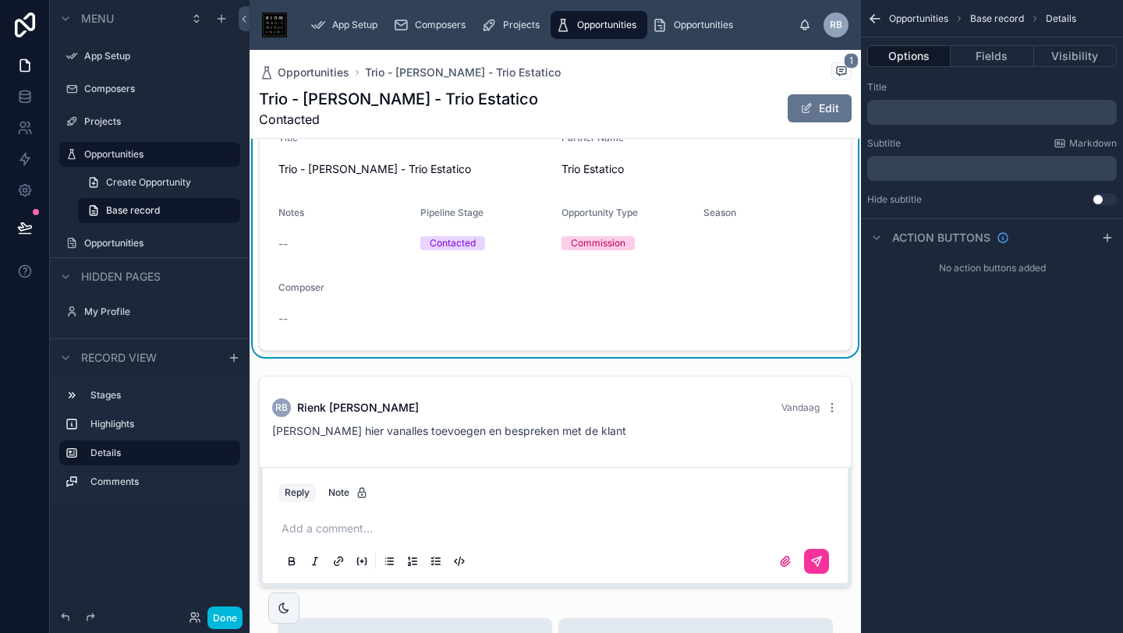
click at [423, 181] on form "Title Trio - [PERSON_NAME] - Trio Estatico Partner Name Trio Estatico Notes -- …" at bounding box center [555, 231] width 591 height 237
click at [989, 53] on button "Fields" at bounding box center [991, 56] width 83 height 22
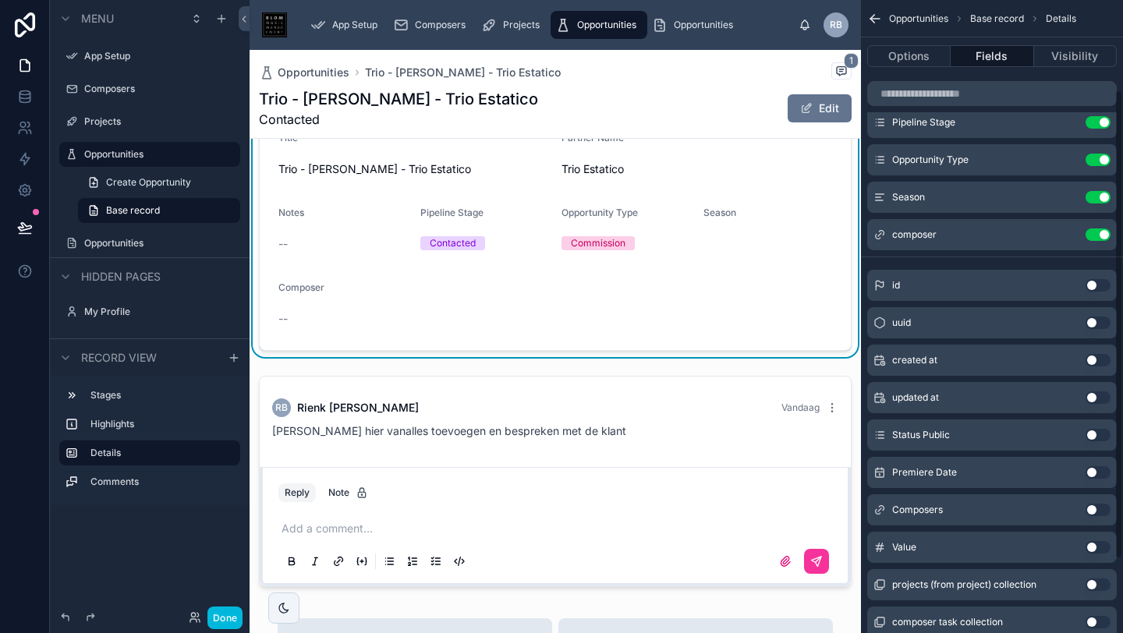
scroll to position [196, 0]
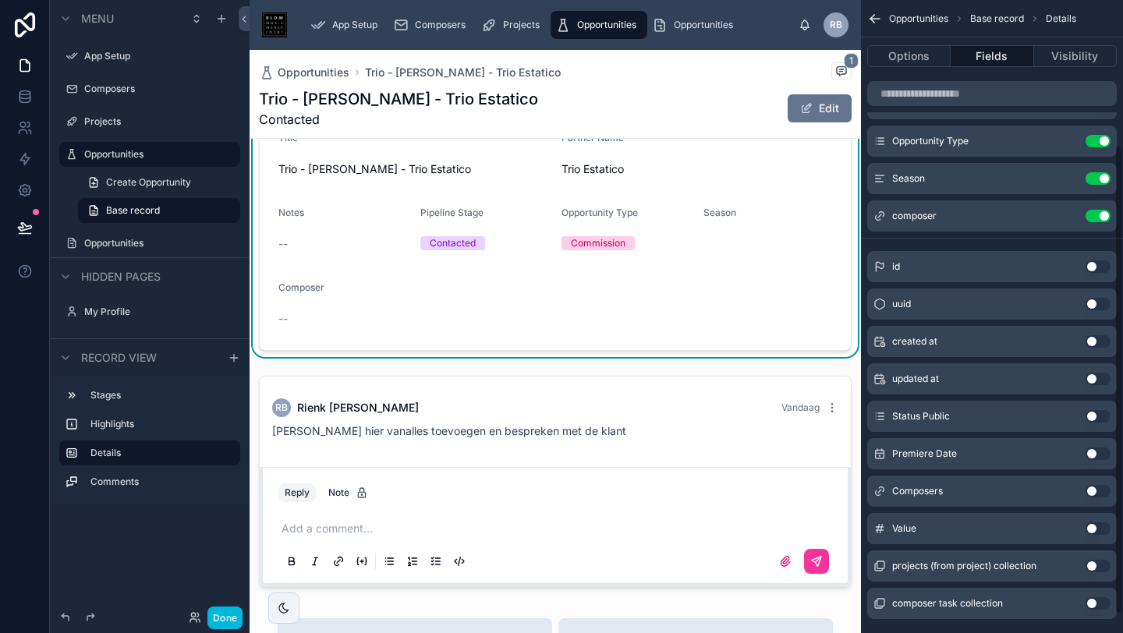
click at [1060, 51] on button "Visibility" at bounding box center [1075, 56] width 83 height 22
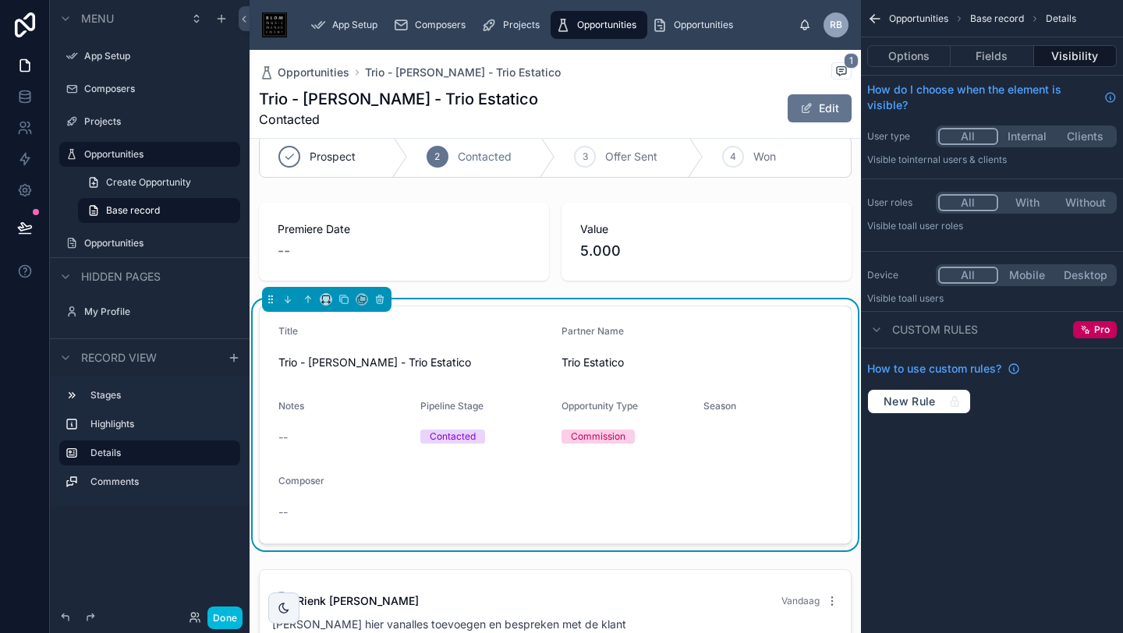
scroll to position [0, 0]
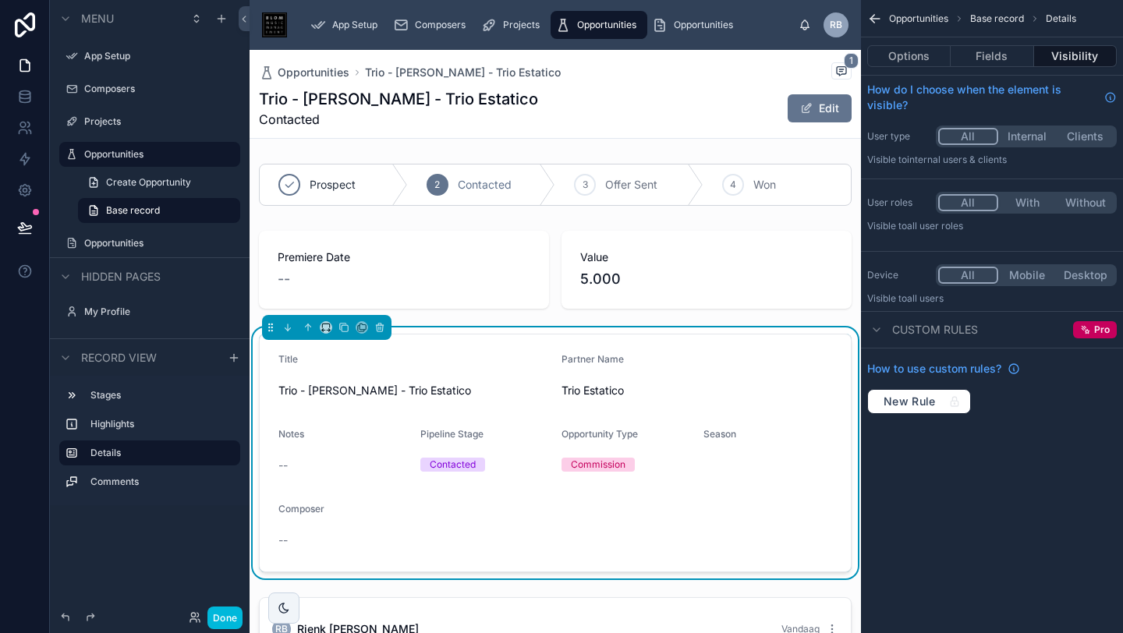
click at [812, 98] on button "Edit" at bounding box center [819, 108] width 64 height 28
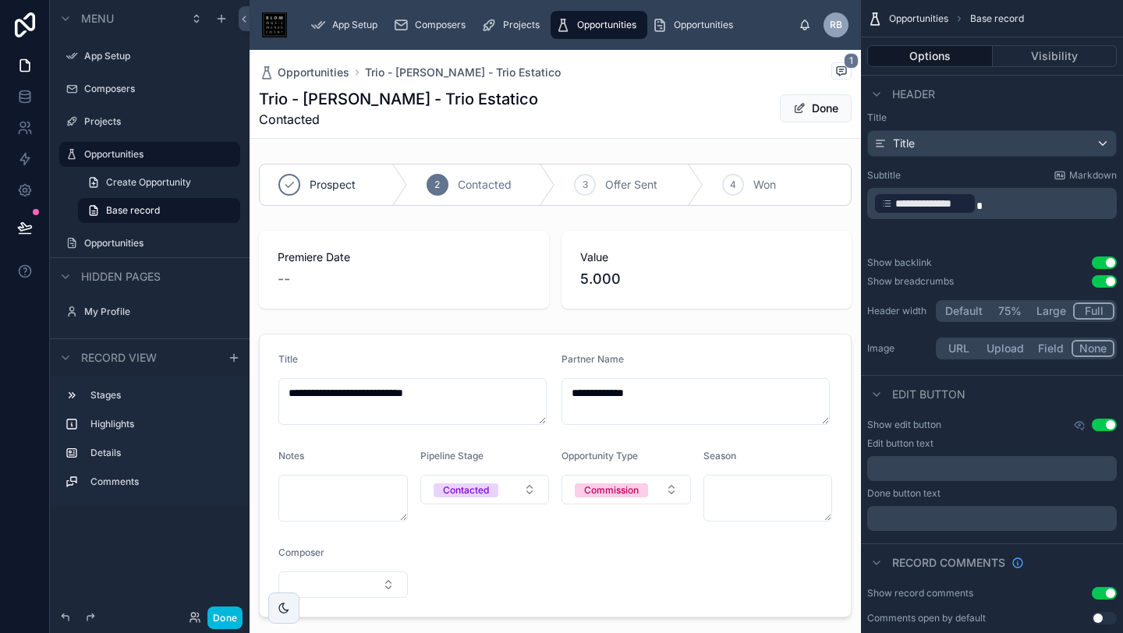
scroll to position [3, 0]
click at [1045, 61] on button "Visibility" at bounding box center [1054, 56] width 125 height 22
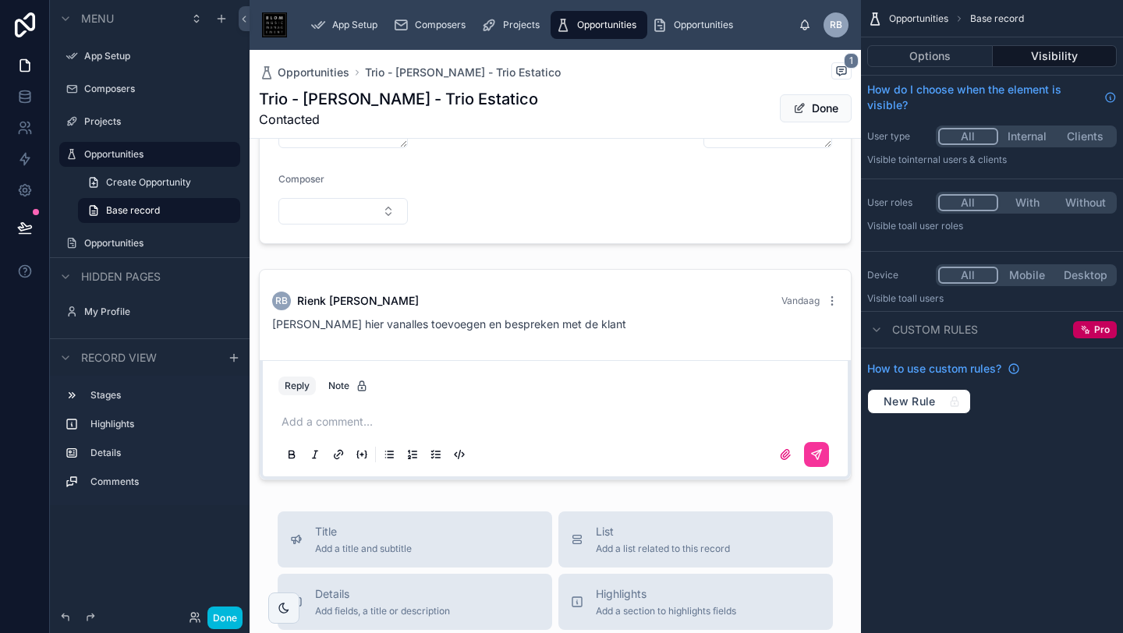
scroll to position [340, 0]
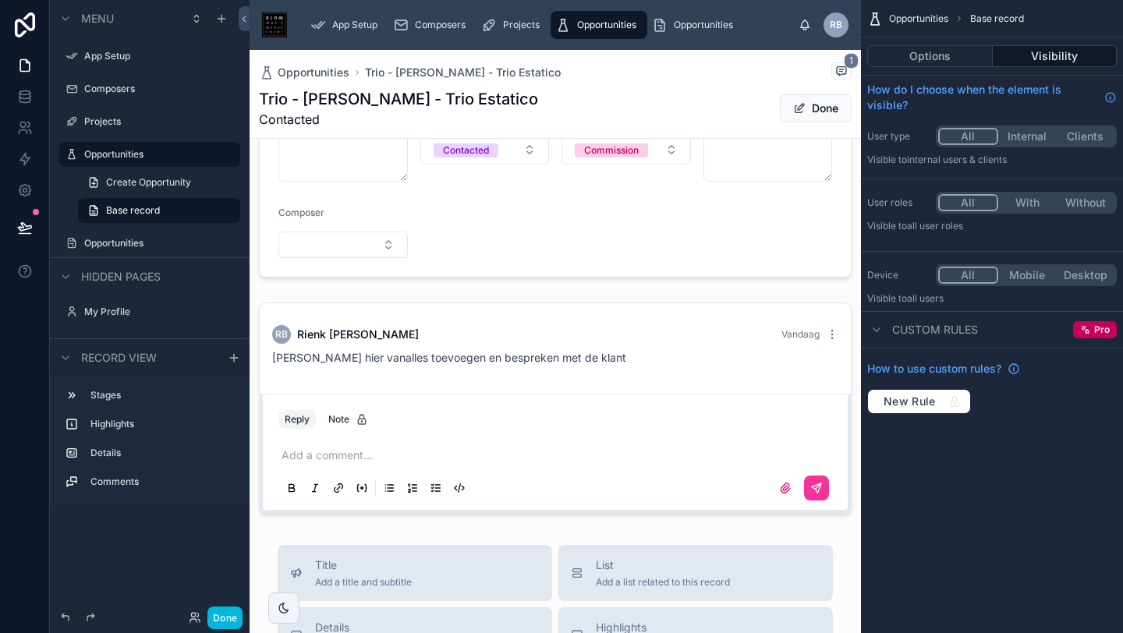
click at [529, 418] on div at bounding box center [554, 408] width 611 height 224
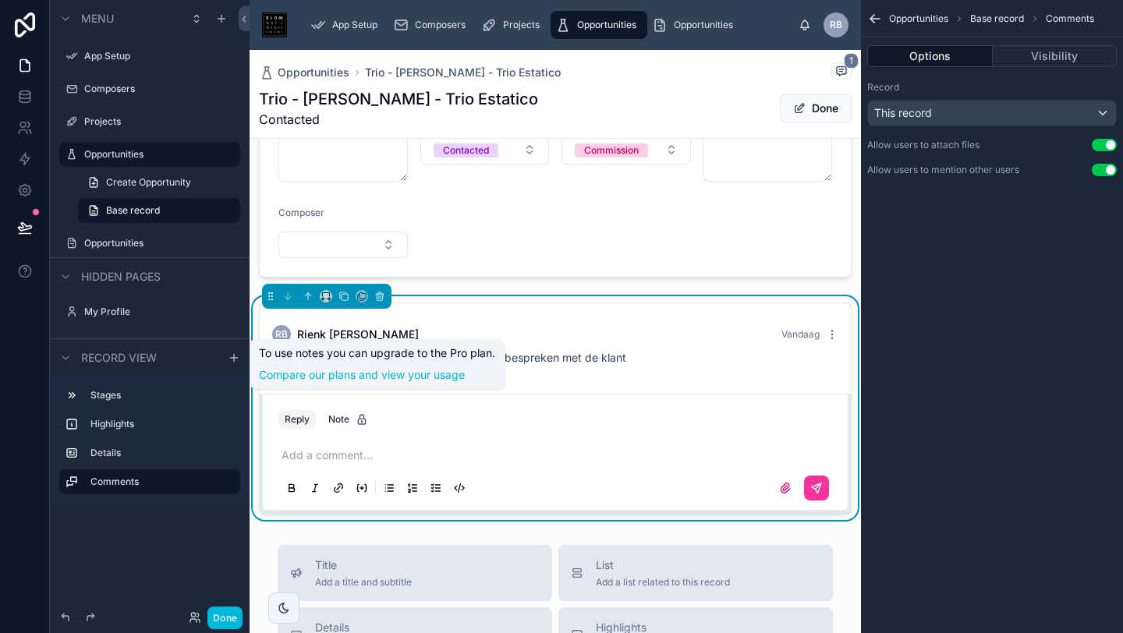
click at [334, 413] on div "Note" at bounding box center [348, 419] width 40 height 12
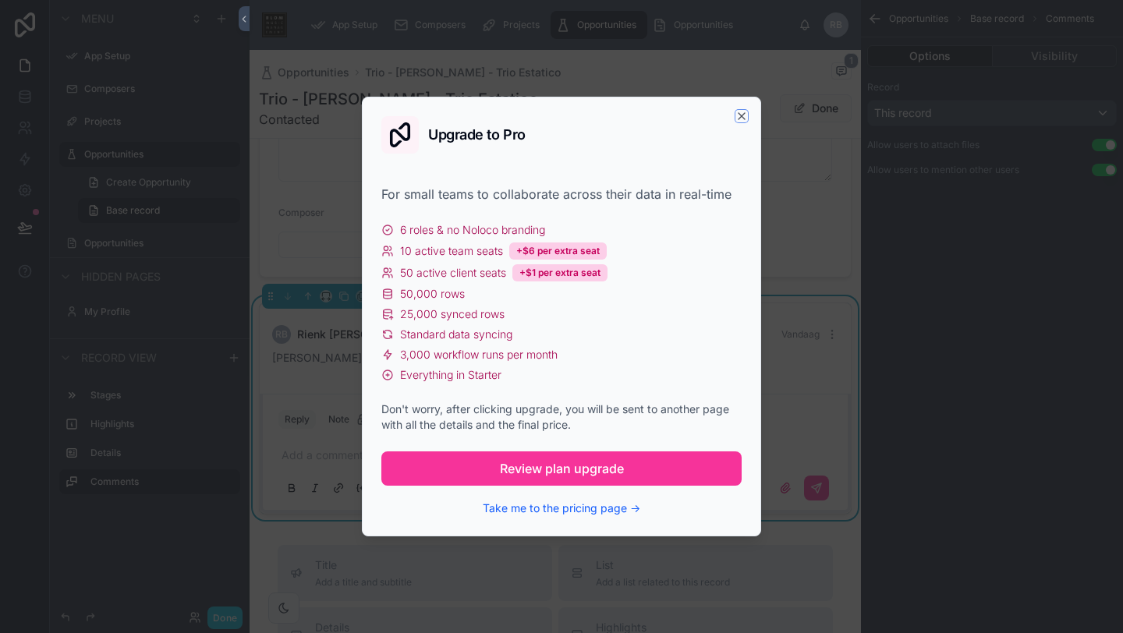
click at [746, 111] on icon "button" at bounding box center [741, 116] width 12 height 12
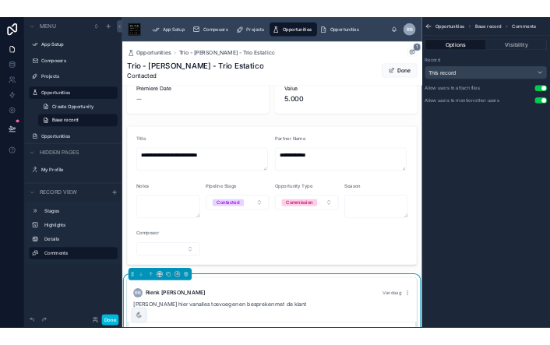
scroll to position [152, 0]
